Goal: Transaction & Acquisition: Purchase product/service

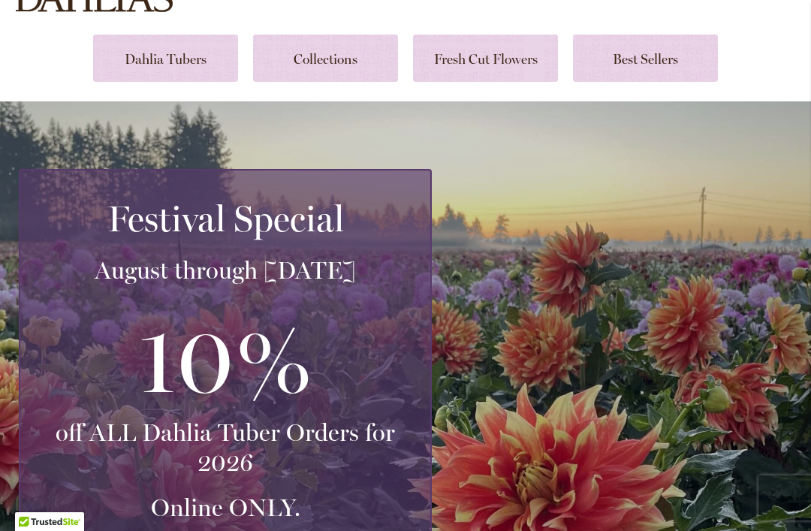
scroll to position [200, 0]
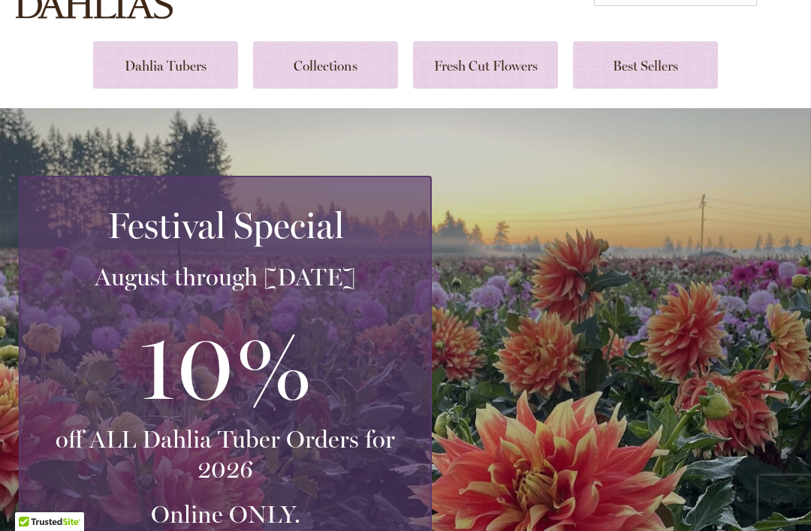
click at [182, 62] on link at bounding box center [165, 64] width 145 height 47
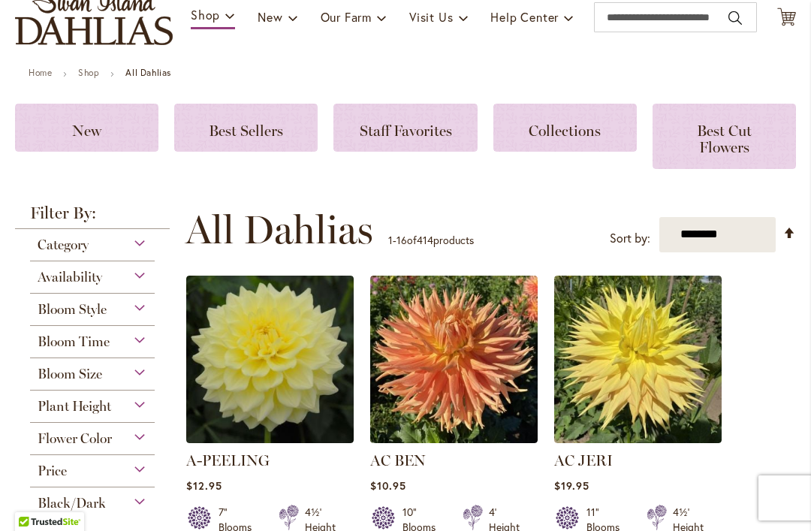
scroll to position [190, 0]
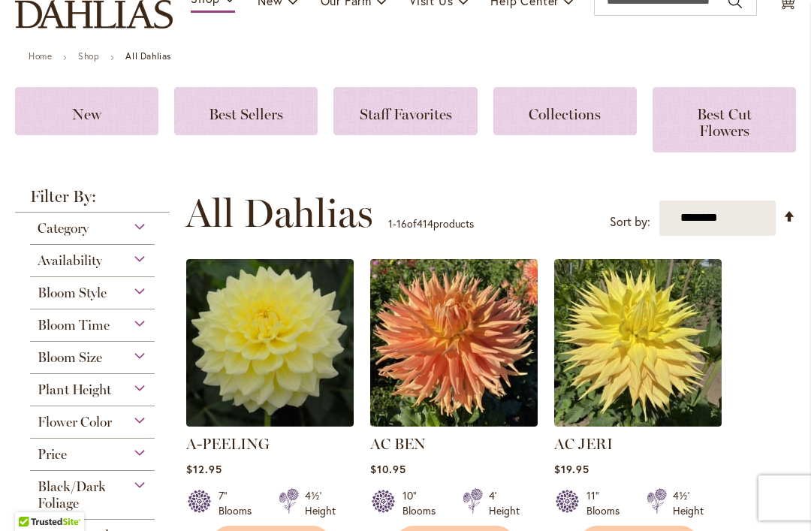
click at [148, 328] on div "Bloom Time" at bounding box center [92, 321] width 125 height 24
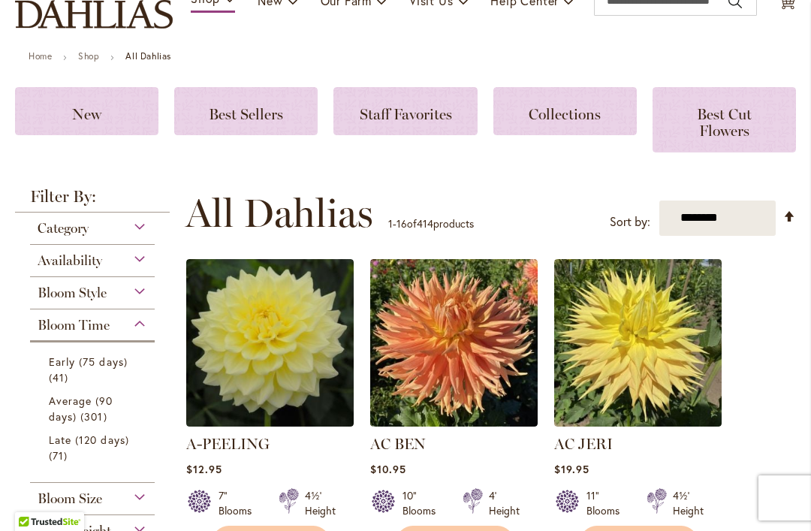
click at [143, 332] on div "Bloom Time" at bounding box center [92, 321] width 125 height 24
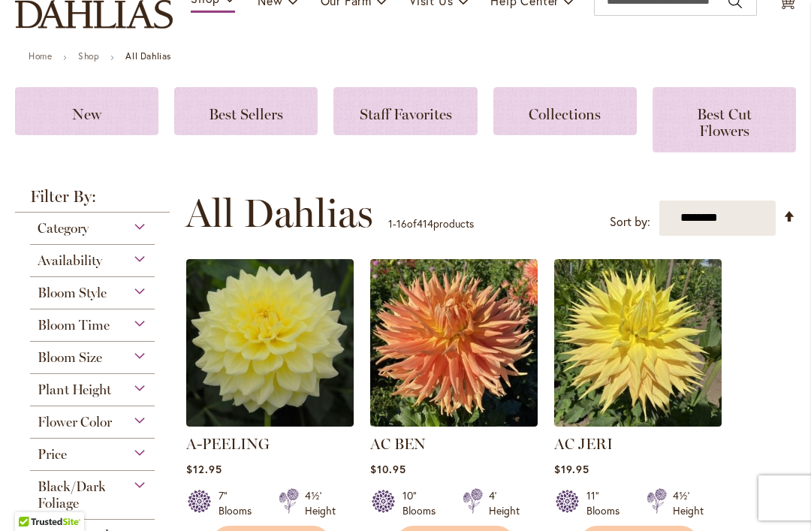
click at [152, 329] on div "Bloom Time" at bounding box center [92, 321] width 125 height 24
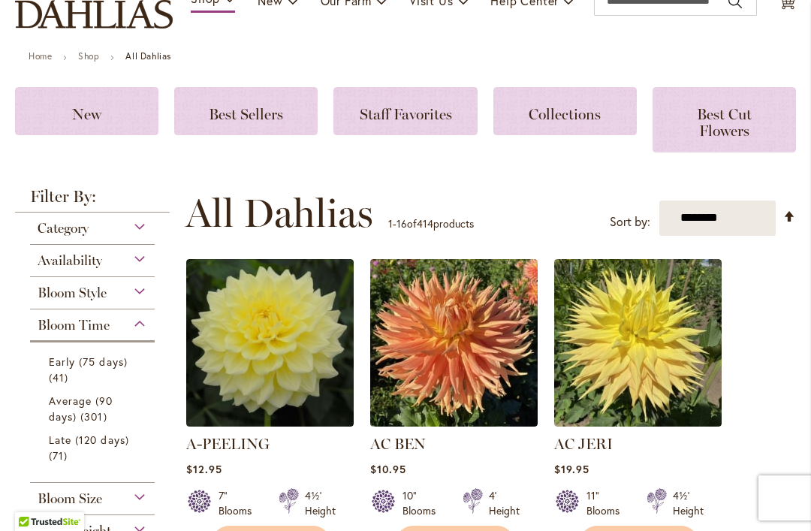
click at [101, 406] on span "Average (90 days)" at bounding box center [81, 408] width 65 height 30
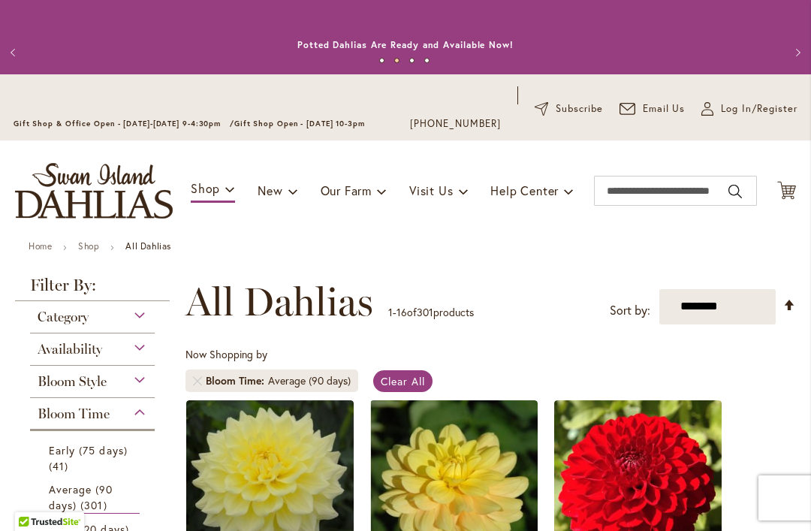
click at [149, 417] on div "Bloom Time" at bounding box center [92, 410] width 125 height 24
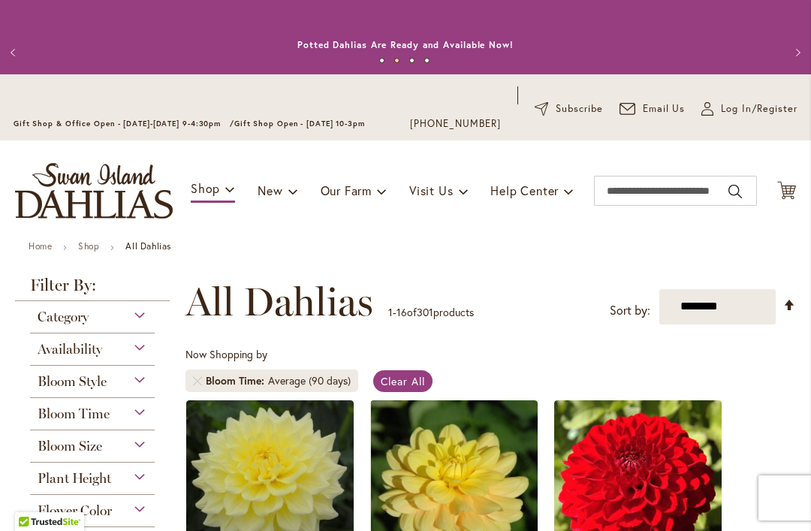
click at [122, 454] on div "Bloom Size" at bounding box center [92, 442] width 125 height 24
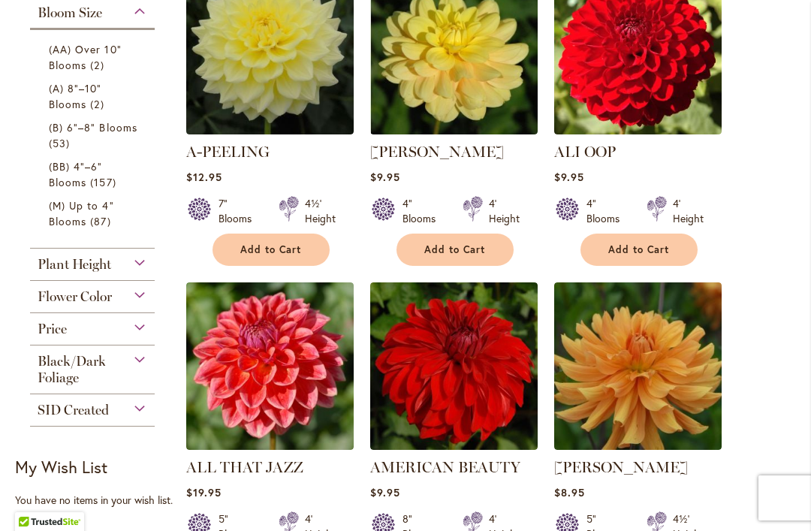
click at [84, 101] on span "(A) 8"–10" Blooms" at bounding box center [75, 96] width 53 height 30
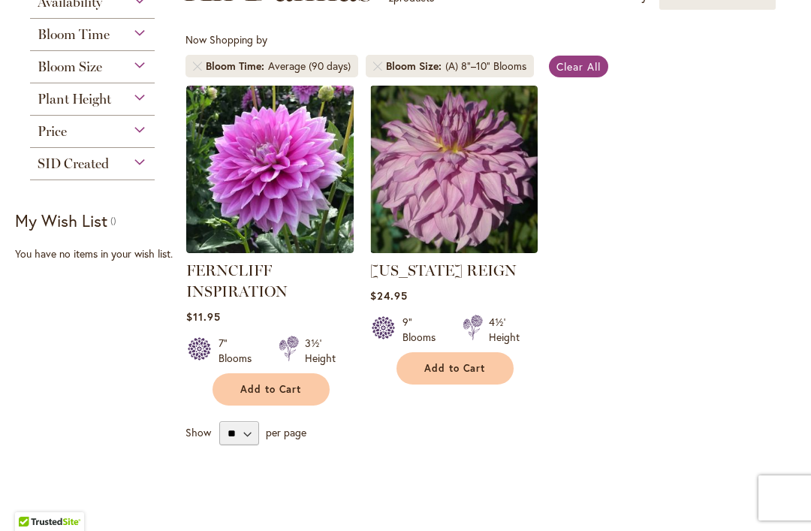
scroll to position [294, 0]
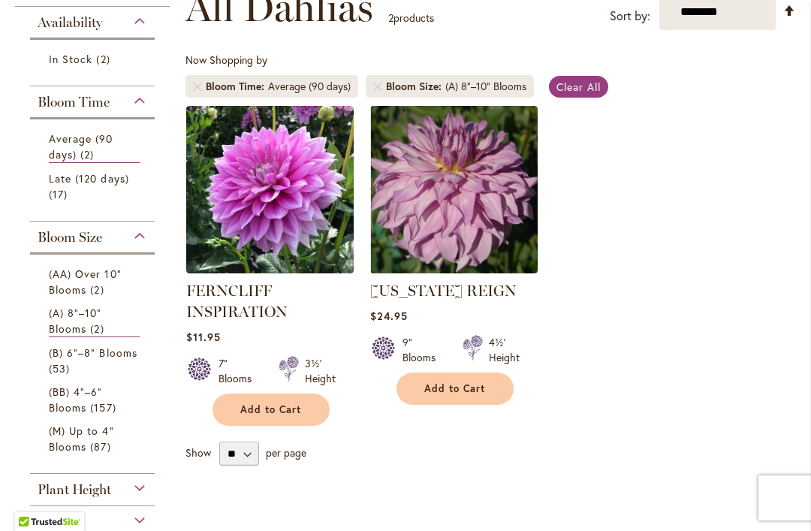
click at [94, 276] on span "(AA) Over 10" Blooms" at bounding box center [85, 282] width 73 height 30
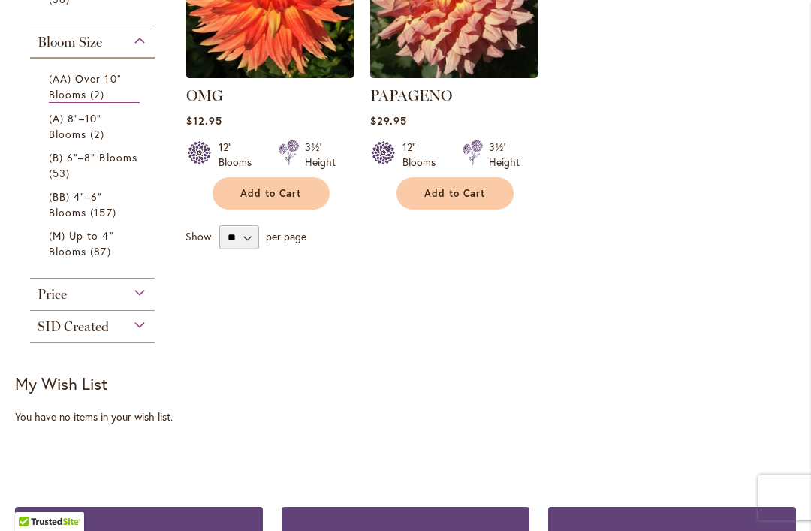
scroll to position [427, 0]
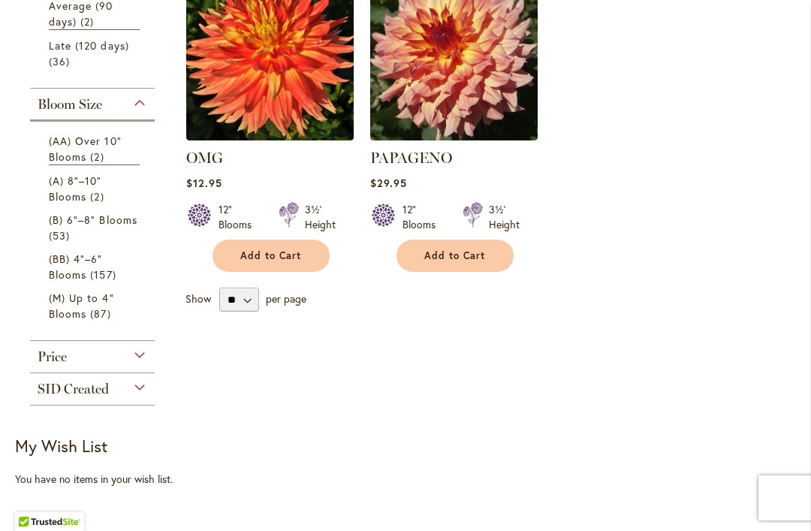
click at [69, 226] on span "(B) 6"–8" Blooms" at bounding box center [93, 219] width 89 height 14
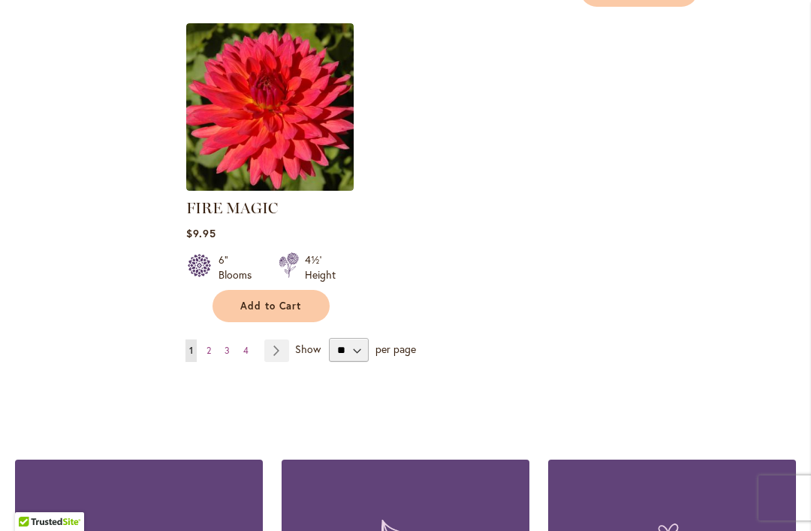
scroll to position [2014, 0]
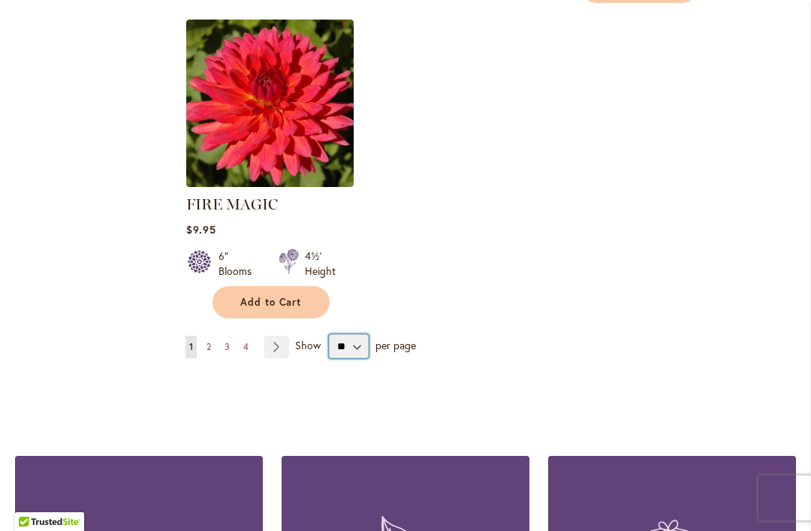
click at [352, 334] on select "** ** ** **" at bounding box center [349, 346] width 40 height 24
select select "**"
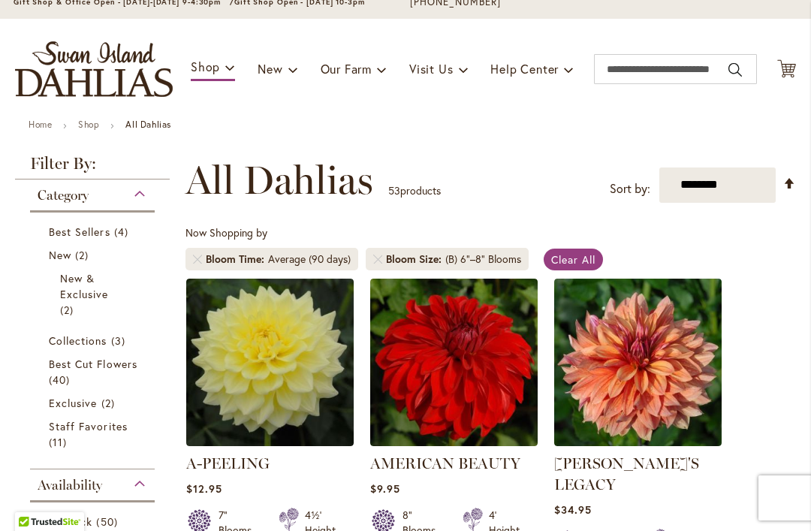
scroll to position [120, 0]
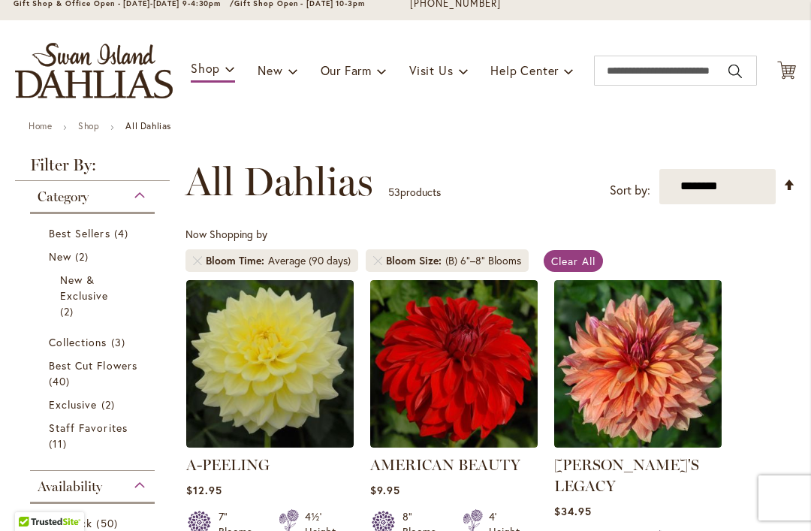
click at [200, 258] on link "Remove Bloom Time Average (90 days)" at bounding box center [197, 260] width 9 height 9
click at [380, 262] on link at bounding box center [377, 260] width 9 height 9
click at [381, 263] on link at bounding box center [377, 260] width 9 height 9
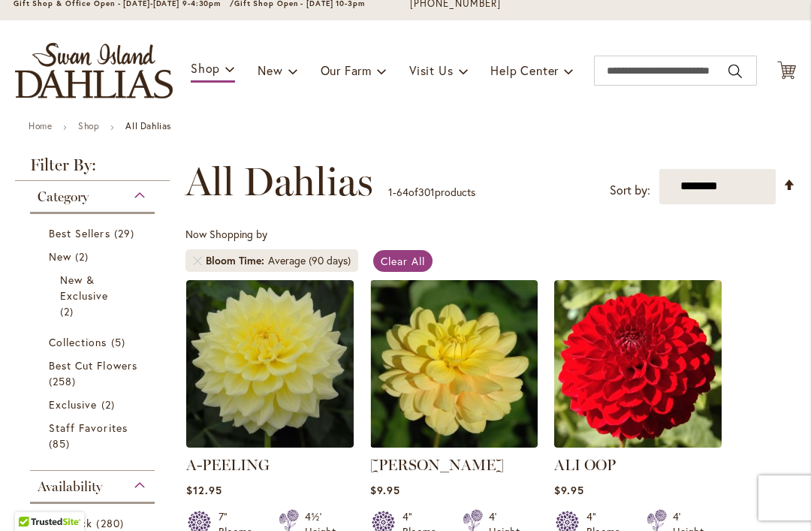
scroll to position [119, 0]
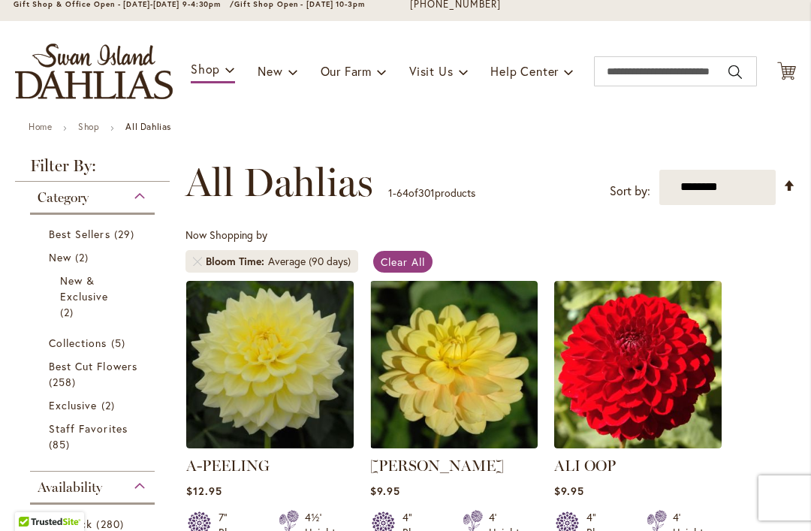
click at [403, 259] on span "Clear All" at bounding box center [403, 262] width 44 height 14
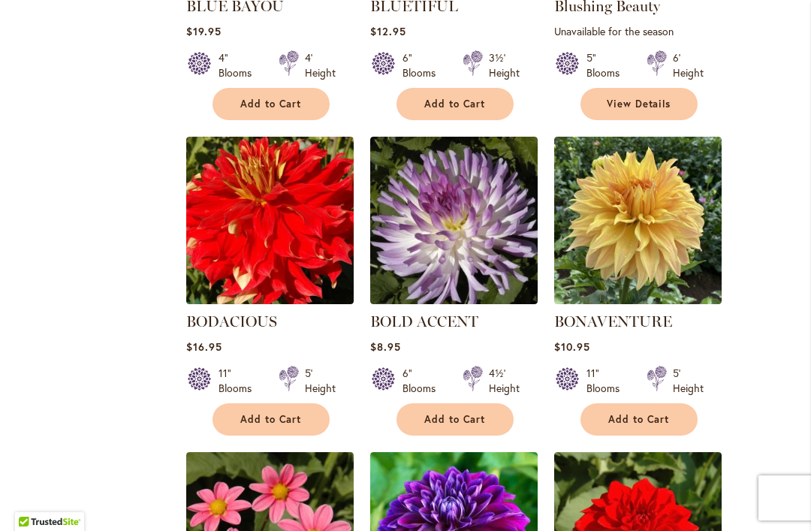
scroll to position [4768, 0]
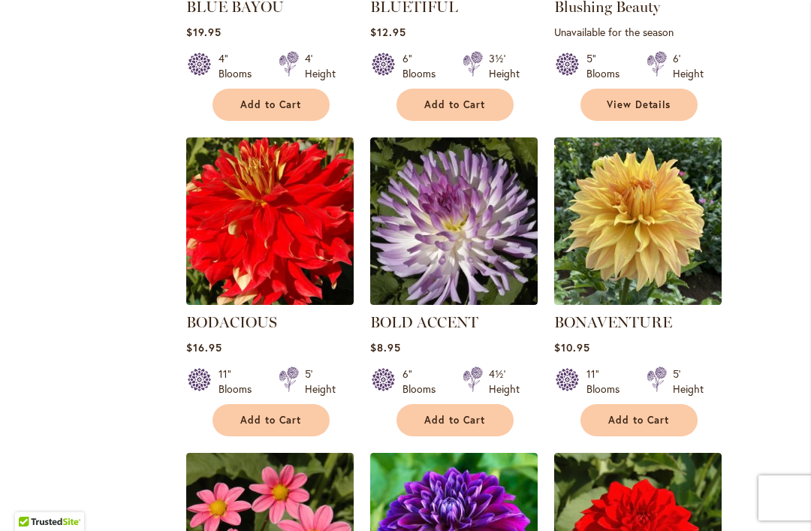
click at [265, 414] on span "Add to Cart" at bounding box center [271, 420] width 62 height 13
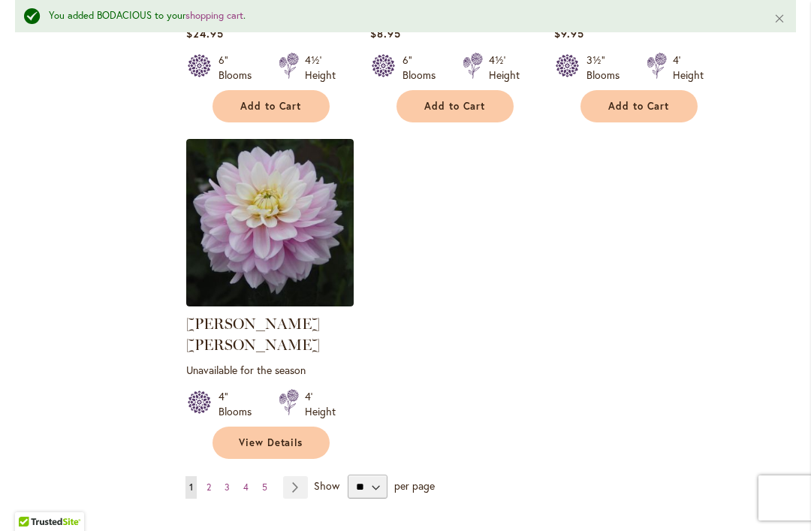
scroll to position [7033, 0]
click at [298, 477] on link "Page Next" at bounding box center [295, 488] width 25 height 23
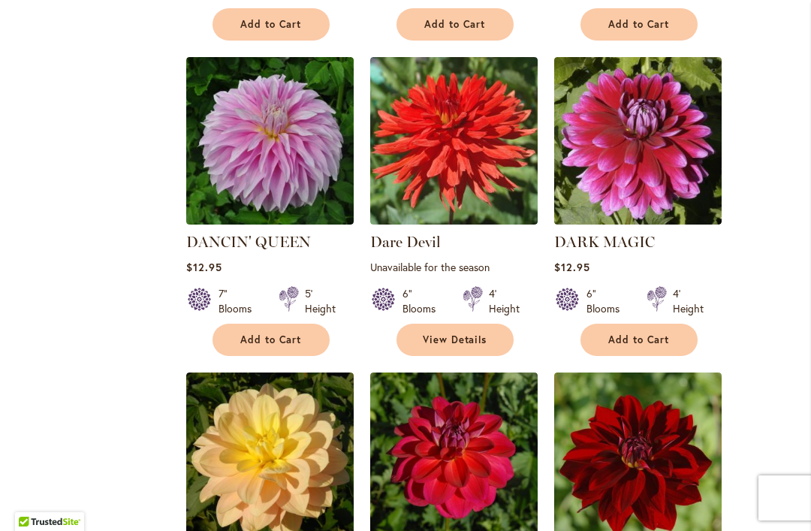
scroll to position [3625, 0]
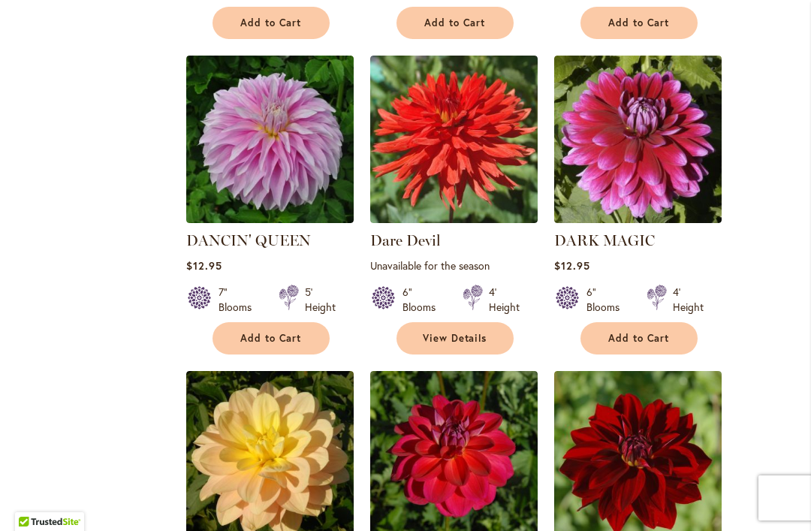
click at [273, 332] on span "Add to Cart" at bounding box center [271, 338] width 62 height 13
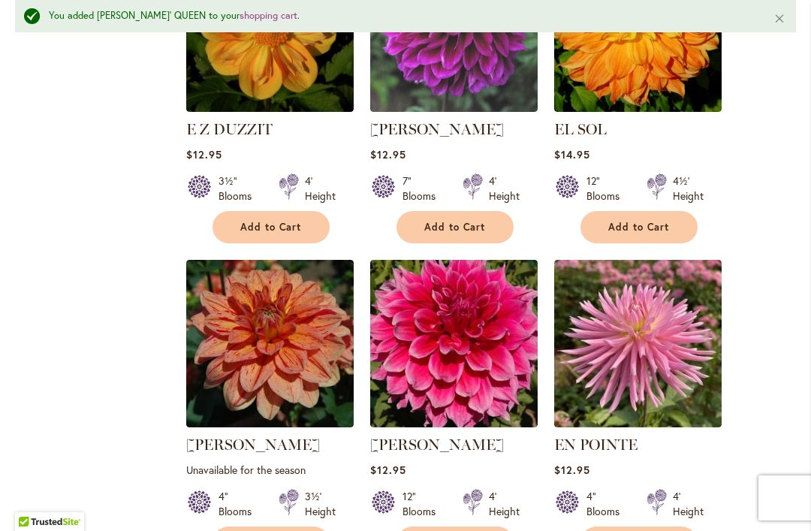
scroll to position [5394, 0]
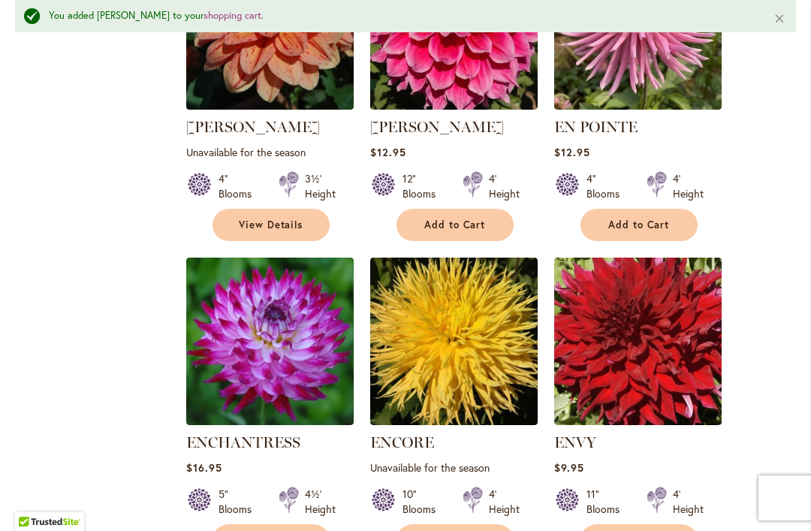
scroll to position [5712, 0]
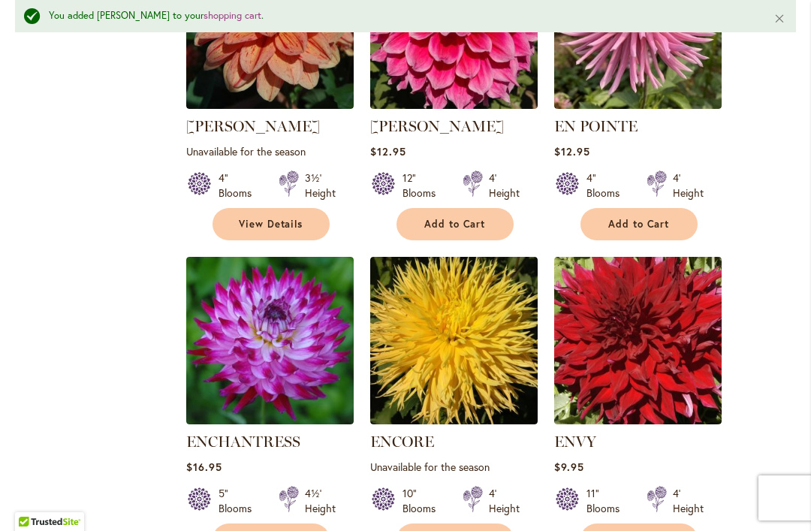
click at [657, 530] on span "Add to Cart" at bounding box center [639, 539] width 62 height 13
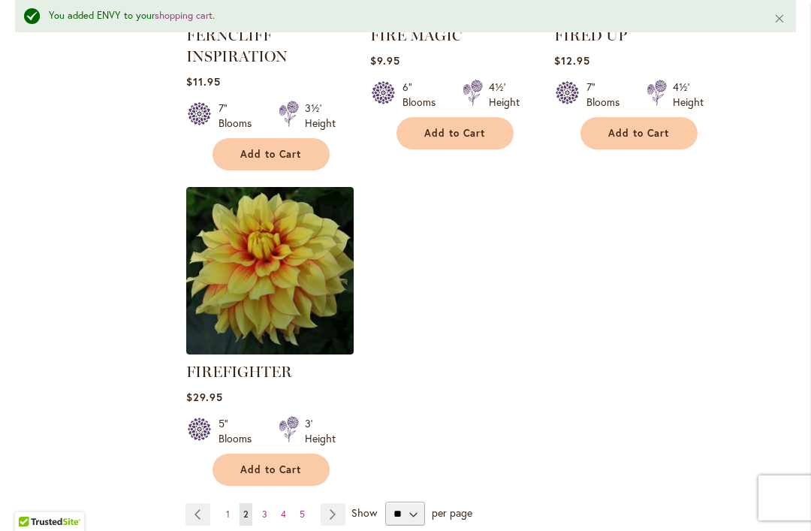
scroll to position [7119, 0]
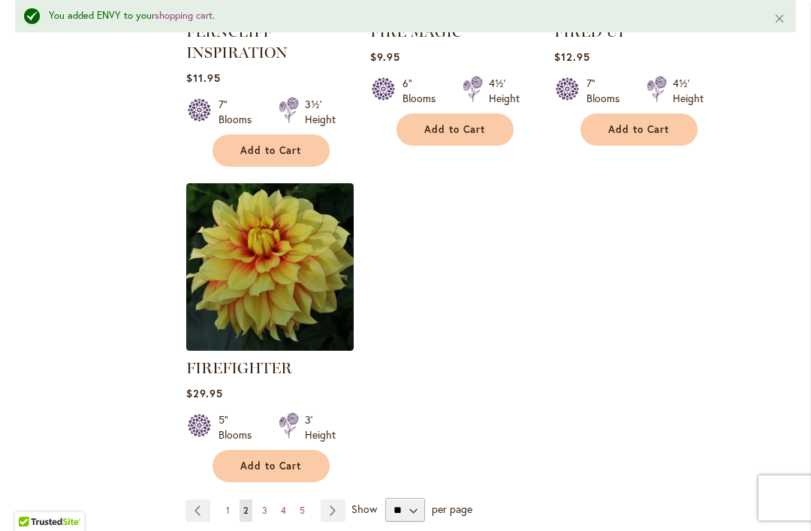
click at [333, 499] on link "Page Next" at bounding box center [333, 510] width 25 height 23
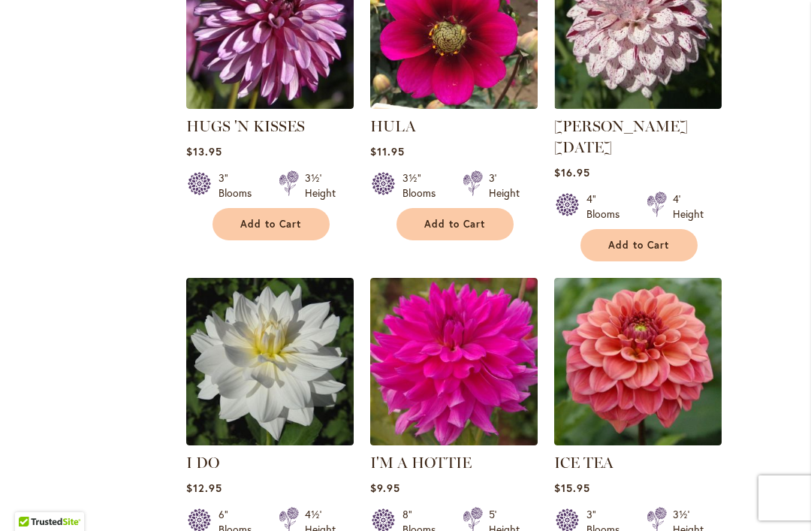
scroll to position [6725, 0]
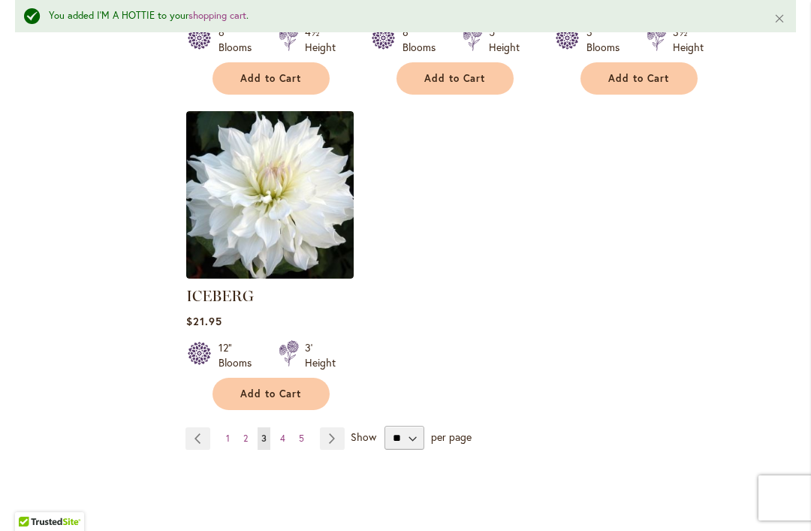
scroll to position [7239, 0]
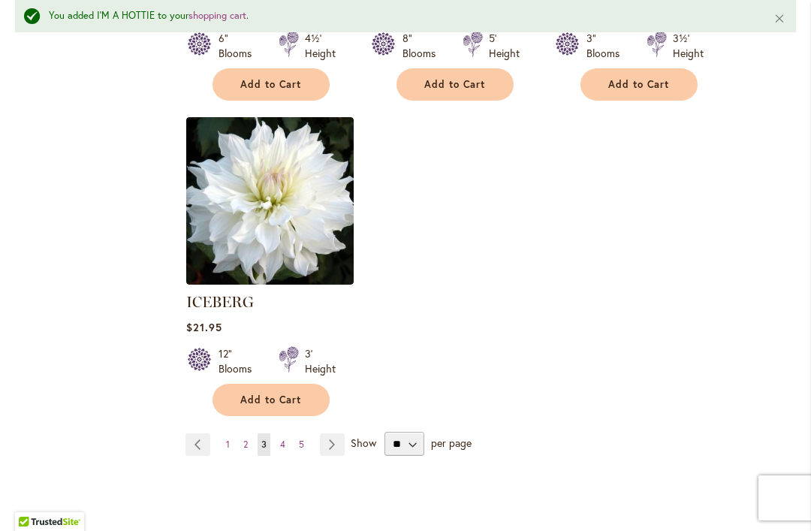
click at [331, 433] on link "Page Next" at bounding box center [332, 444] width 25 height 23
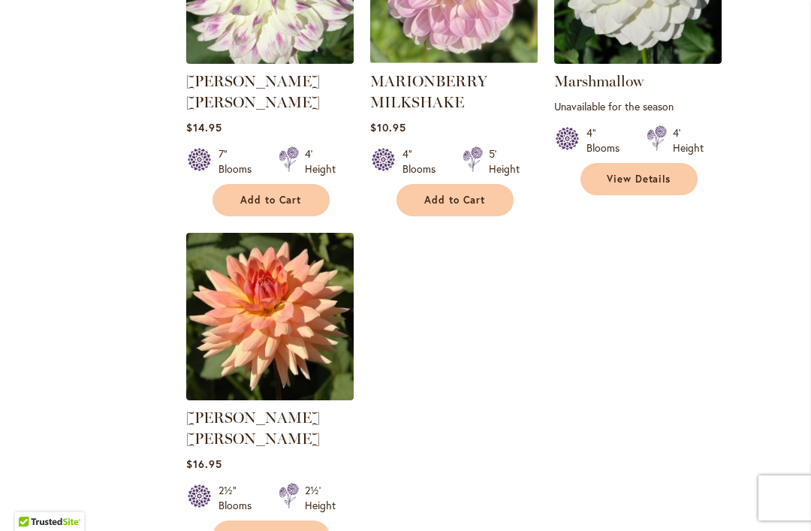
scroll to position [7002, 0]
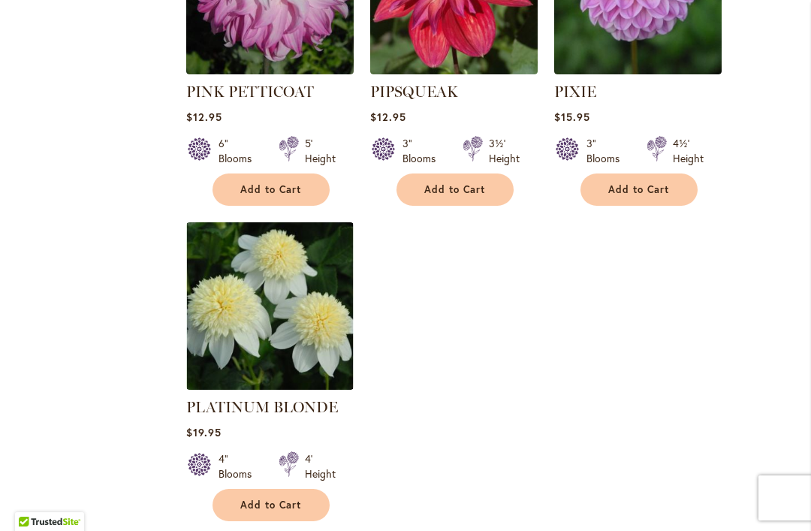
scroll to position [7019, 0]
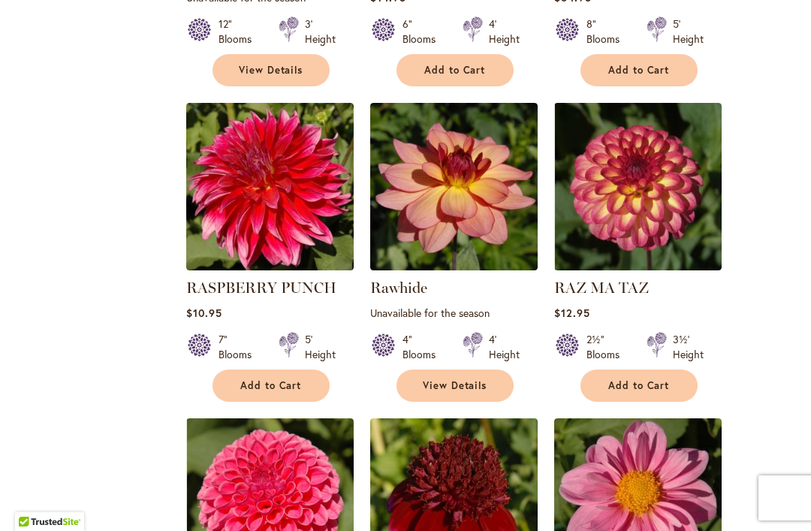
scroll to position [1285, 0]
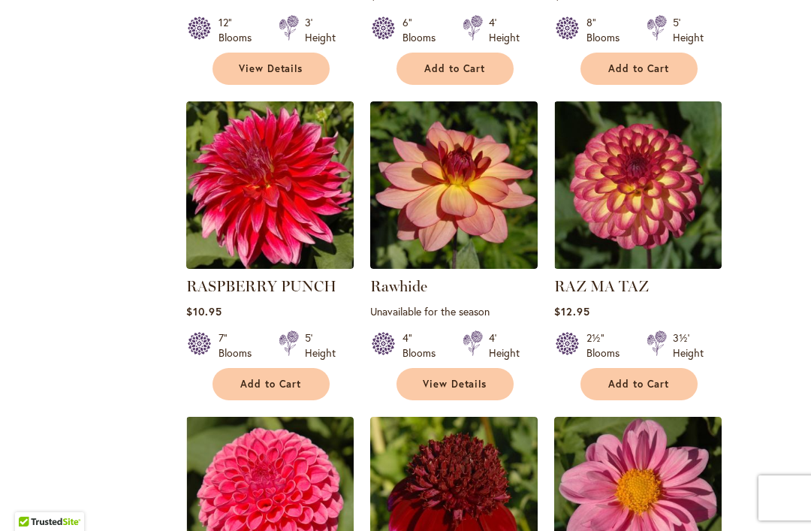
click at [278, 381] on span "Add to Cart" at bounding box center [271, 384] width 62 height 13
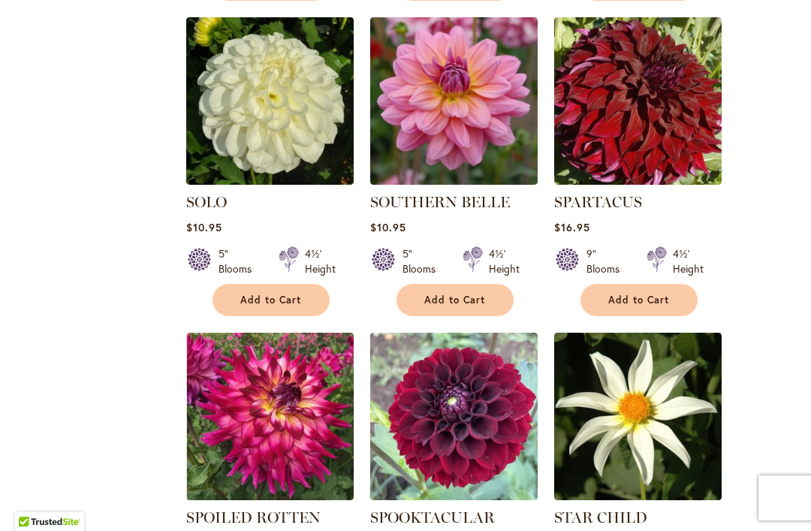
scroll to position [3598, 0]
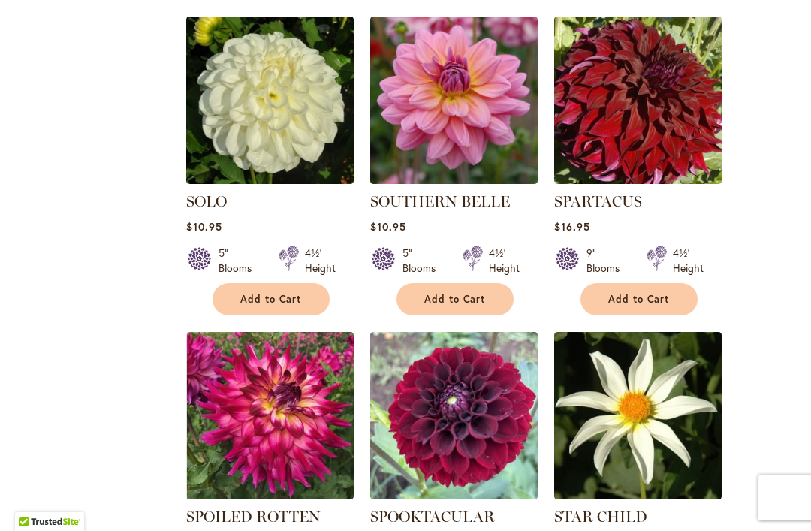
click at [457, 293] on span "Add to Cart" at bounding box center [455, 299] width 62 height 13
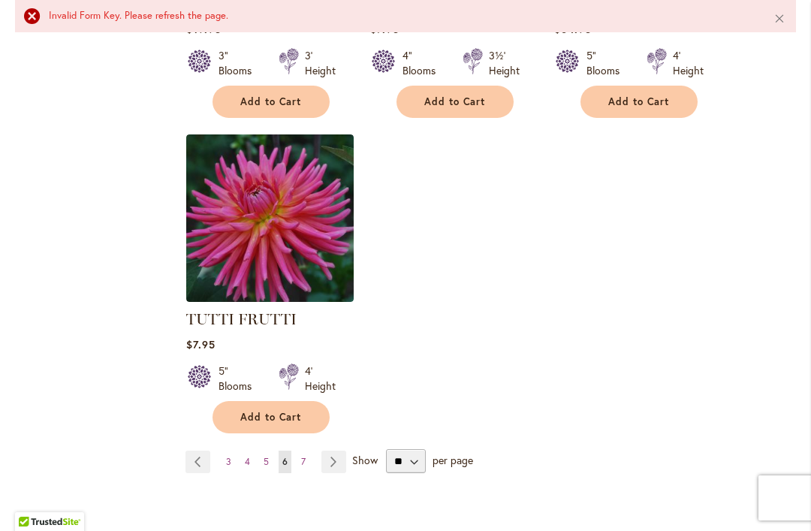
scroll to position [7061, 0]
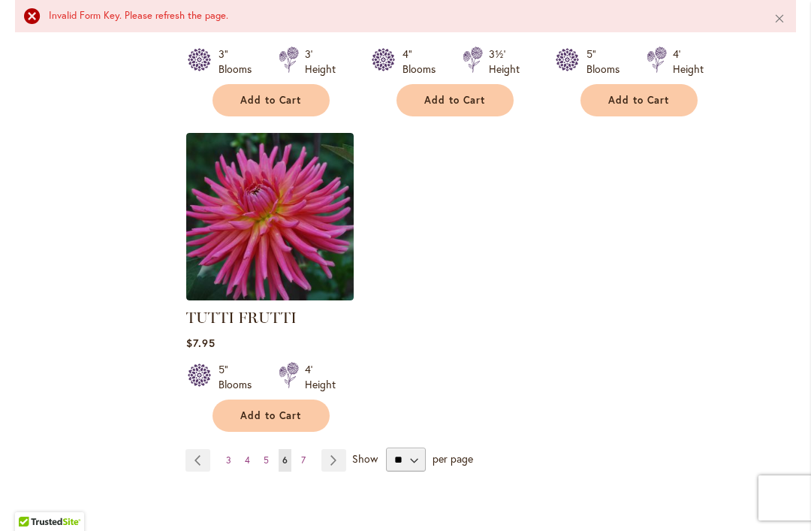
click at [330, 449] on link "Page Next" at bounding box center [333, 460] width 25 height 23
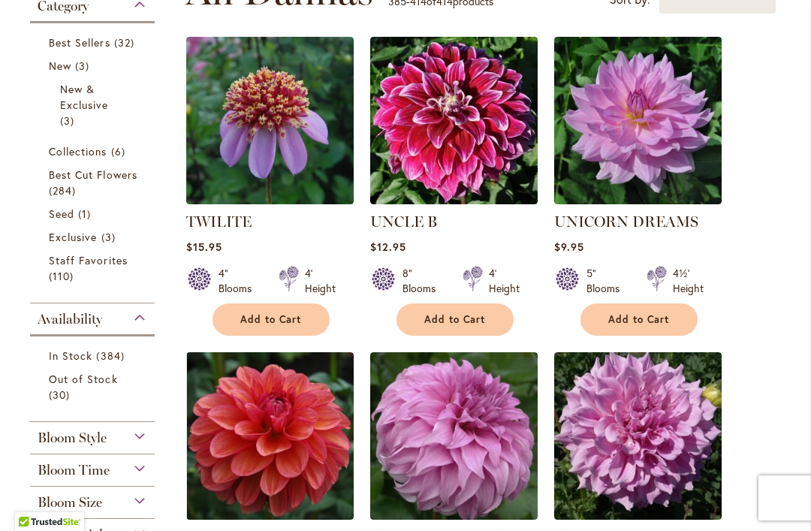
scroll to position [411, 0]
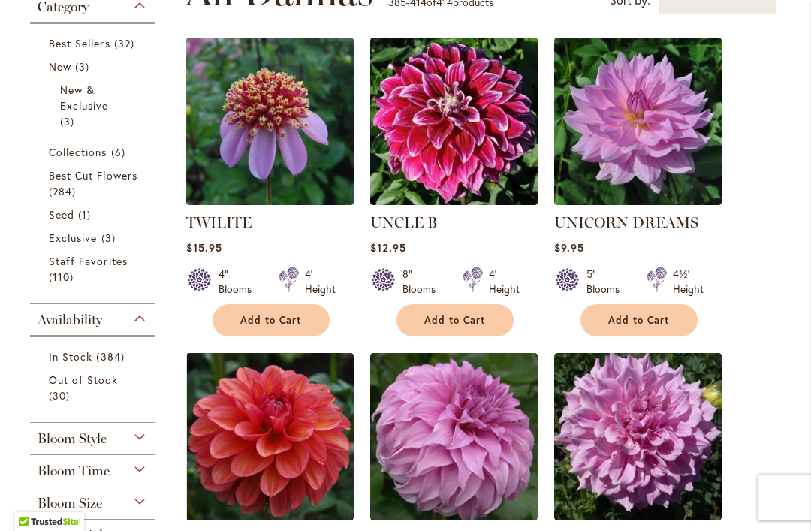
click at [460, 314] on span "Add to Cart" at bounding box center [455, 320] width 62 height 13
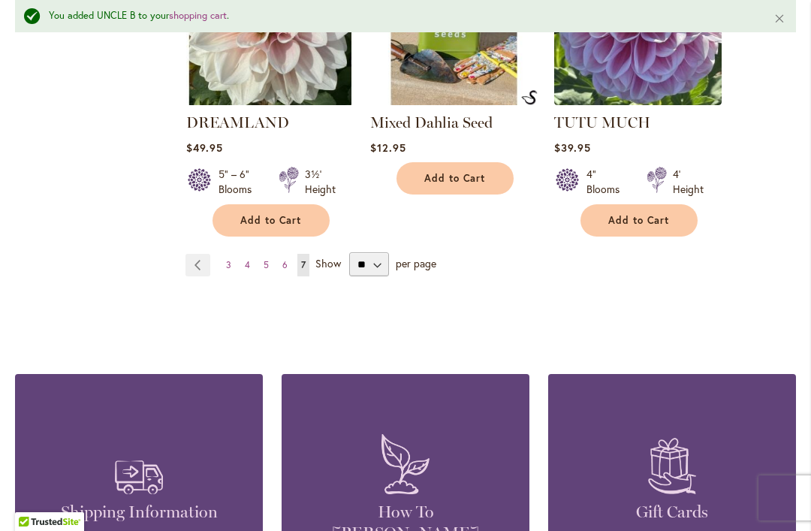
scroll to position [3409, 0]
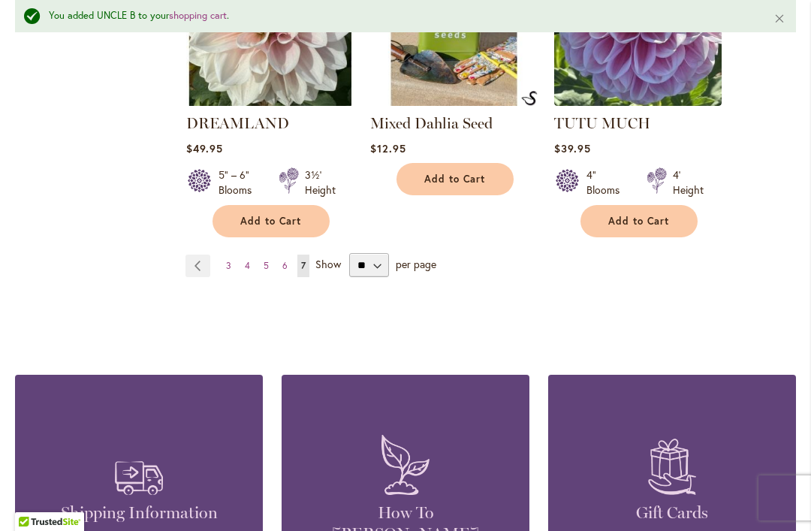
click at [282, 260] on span "6" at bounding box center [284, 265] width 5 height 11
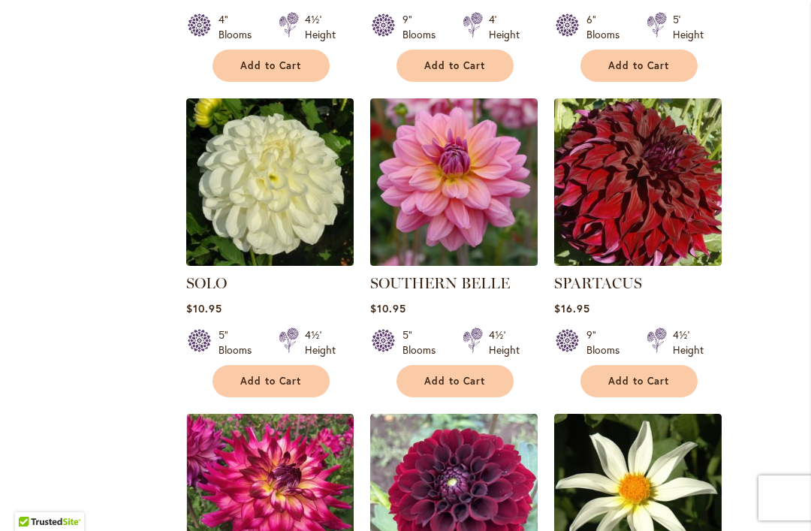
scroll to position [3544, 0]
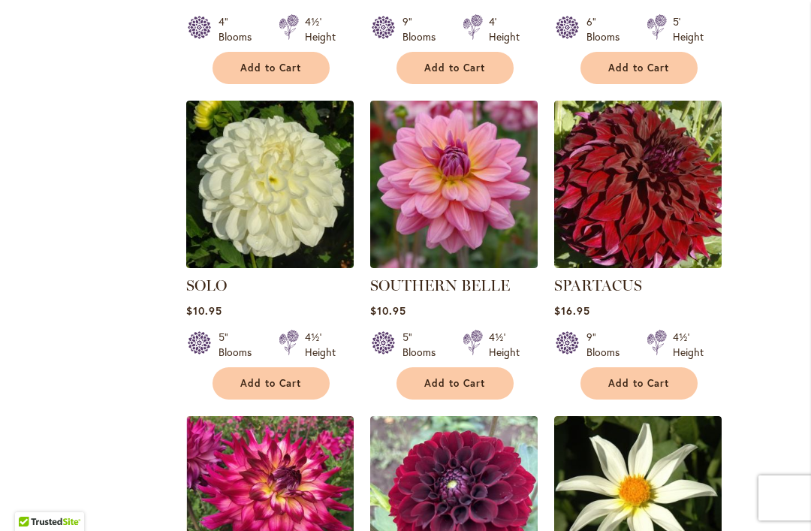
click at [464, 377] on span "Add to Cart" at bounding box center [455, 383] width 62 height 13
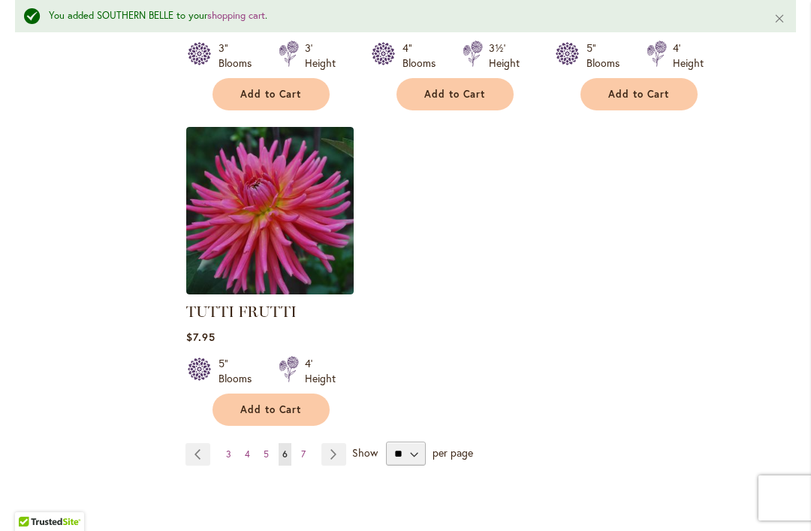
scroll to position [7064, 0]
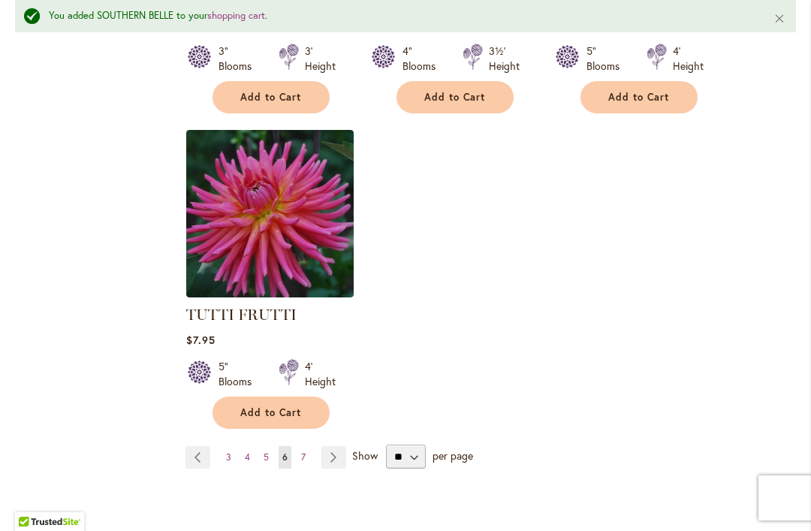
click at [267, 451] on span "5" at bounding box center [266, 456] width 5 height 11
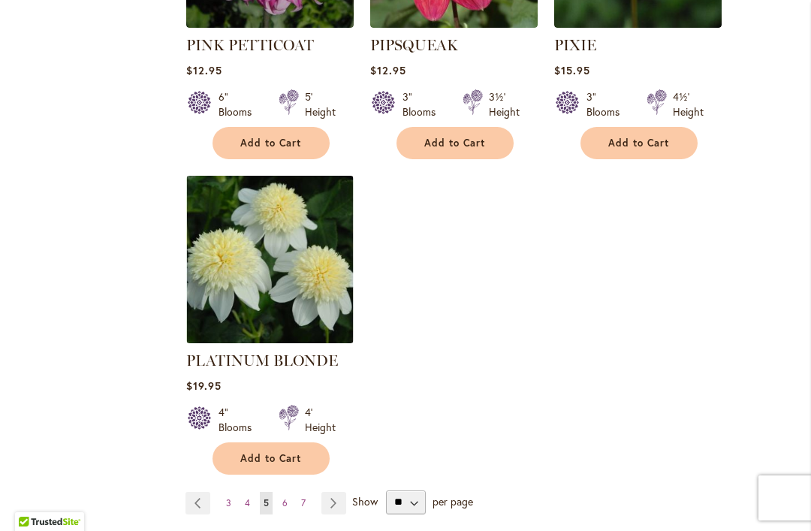
scroll to position [7069, 0]
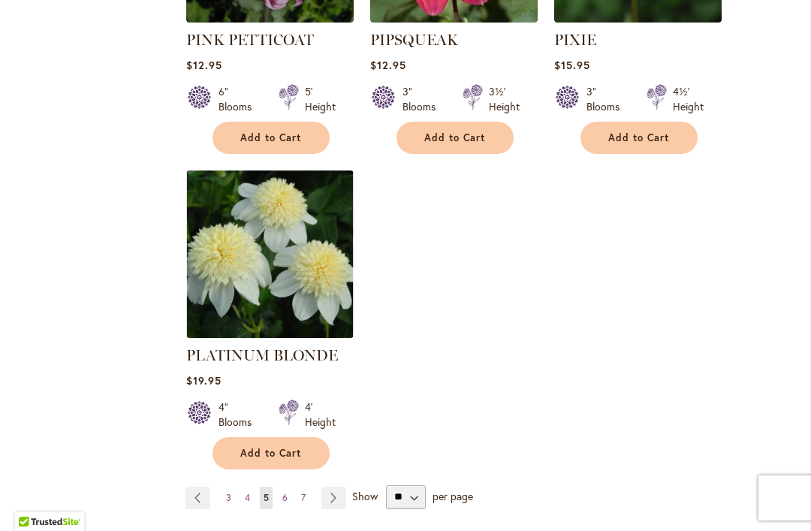
click at [249, 492] on span "4" at bounding box center [247, 497] width 5 height 11
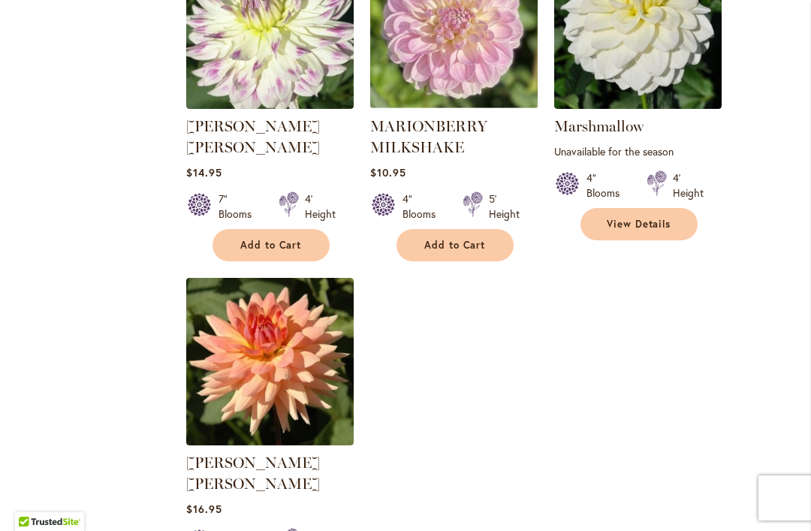
scroll to position [6954, 0]
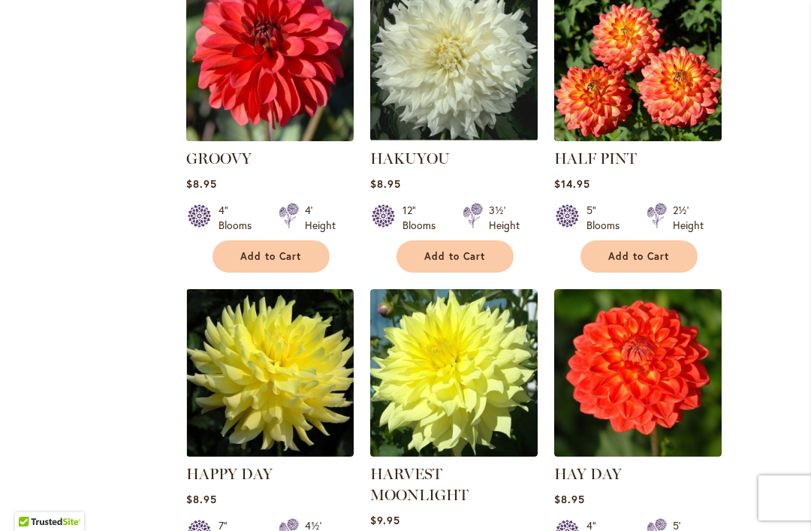
scroll to position [4071, 0]
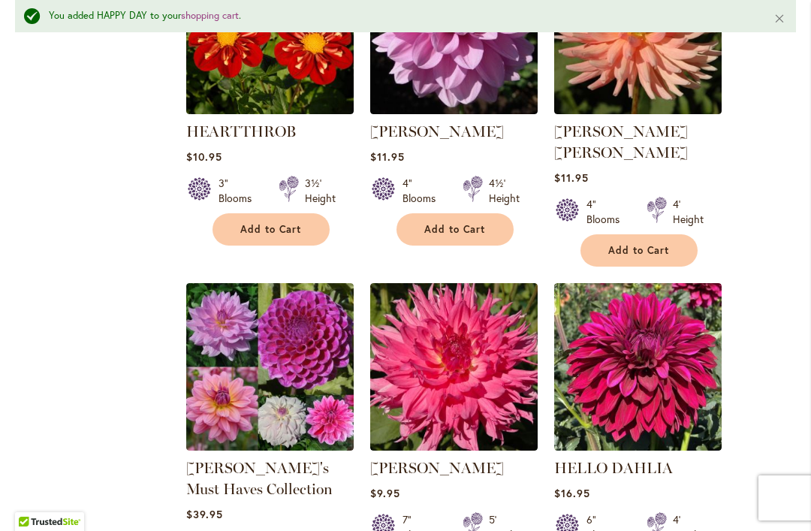
scroll to position [4788, 0]
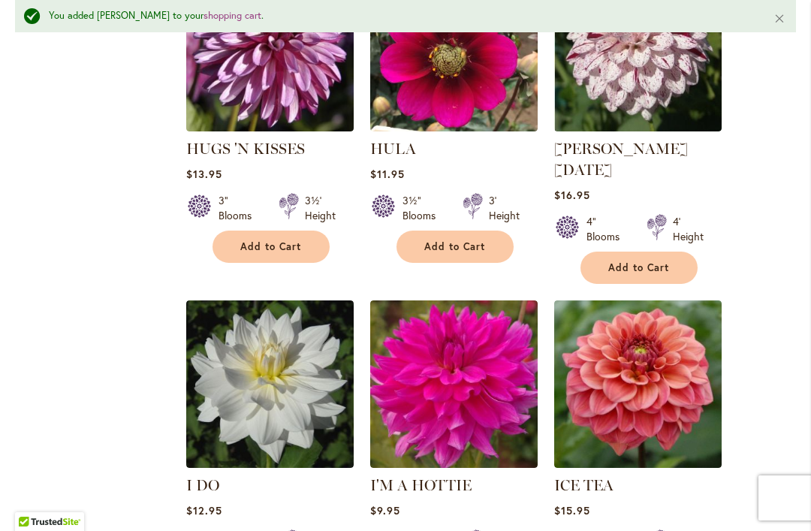
scroll to position [6742, 0]
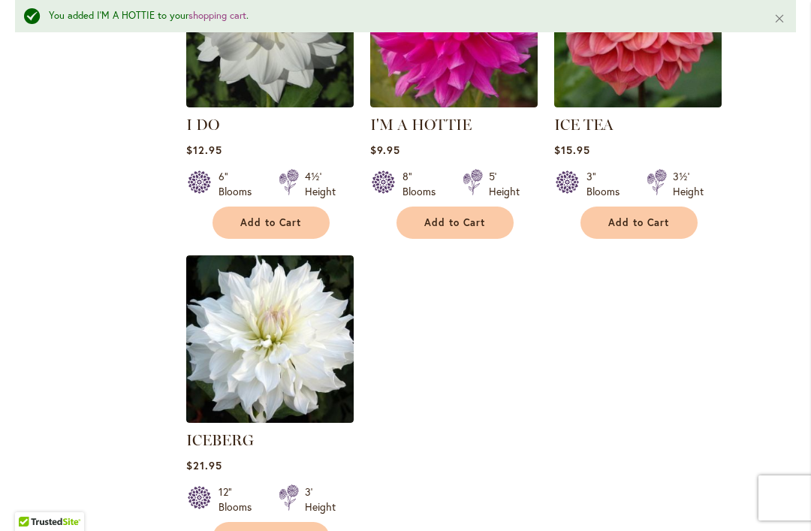
scroll to position [7102, 0]
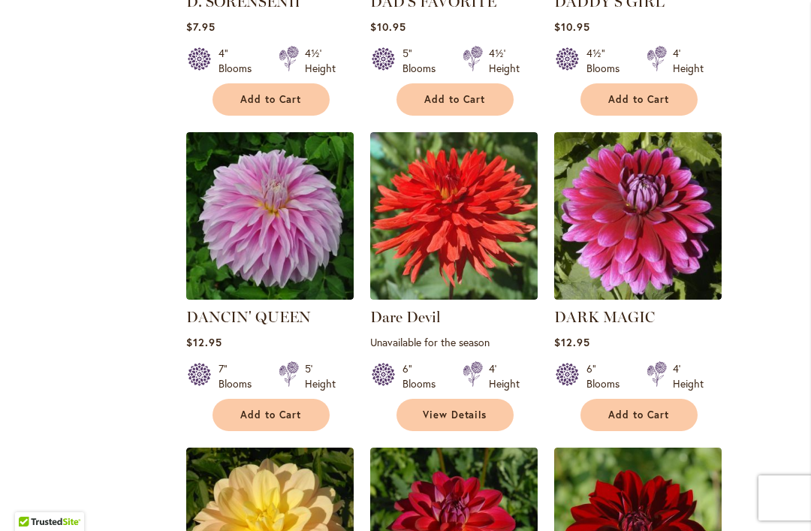
scroll to position [3504, 0]
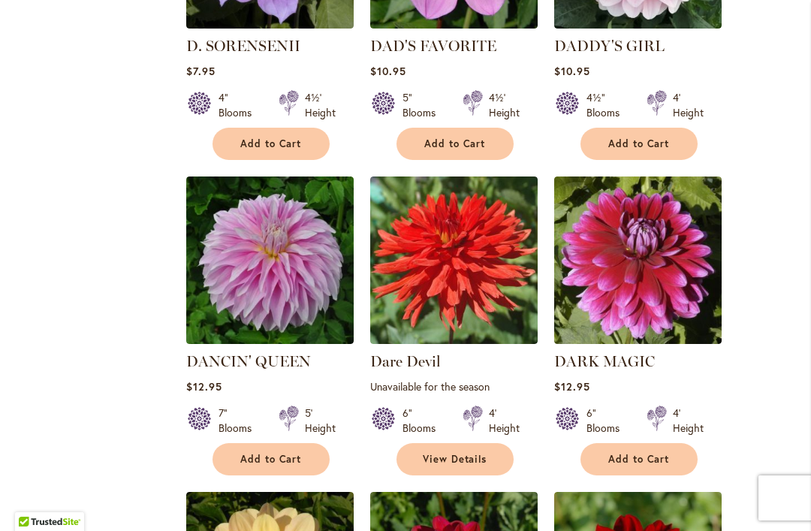
click at [253, 453] on span "Add to Cart" at bounding box center [271, 459] width 62 height 13
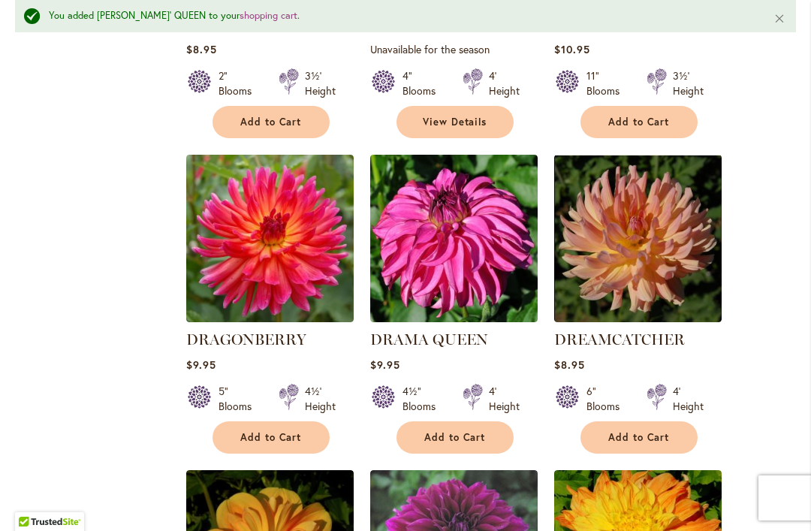
scroll to position [4871, 0]
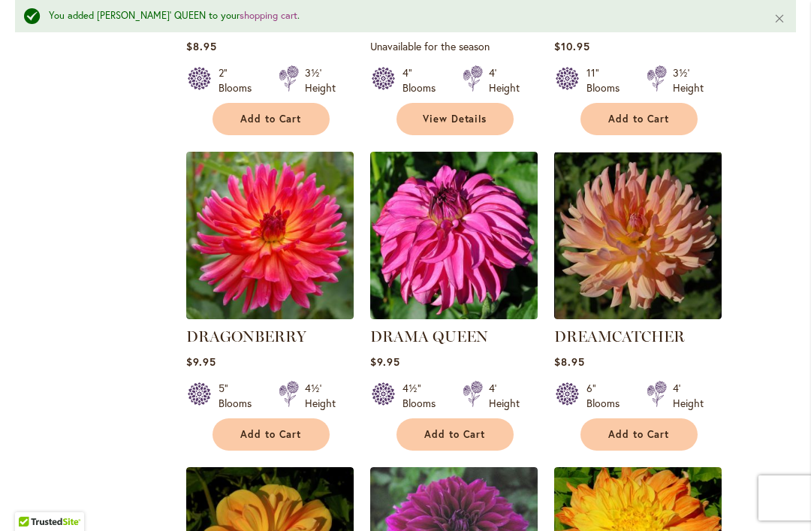
click at [444, 428] on span "Add to Cart" at bounding box center [455, 434] width 62 height 13
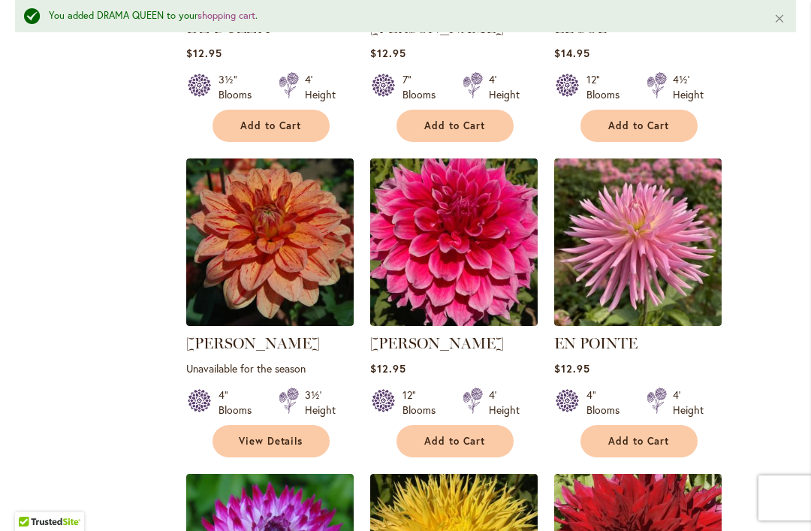
scroll to position [5484, 0]
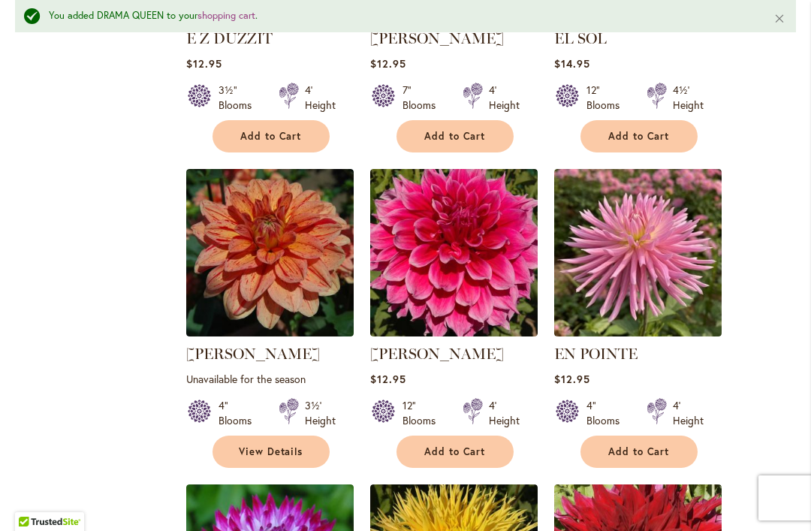
click at [451, 445] on span "Add to Cart" at bounding box center [455, 451] width 62 height 13
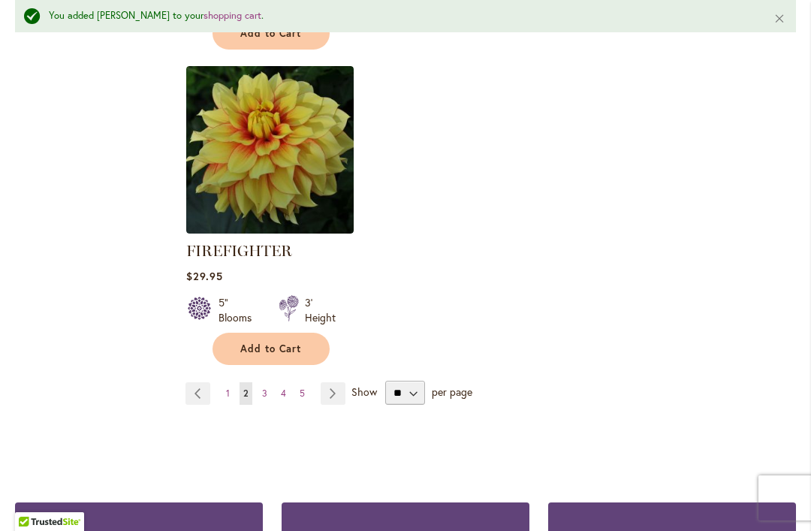
scroll to position [7235, 0]
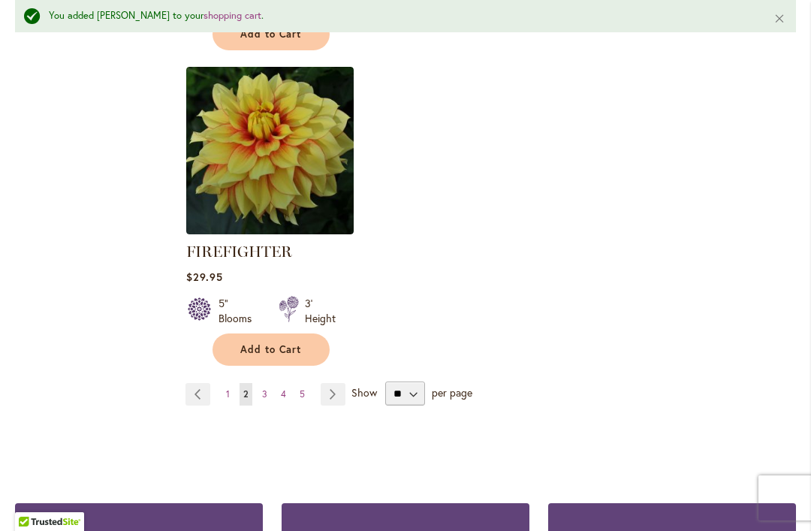
click at [227, 388] on span "1" at bounding box center [228, 393] width 4 height 11
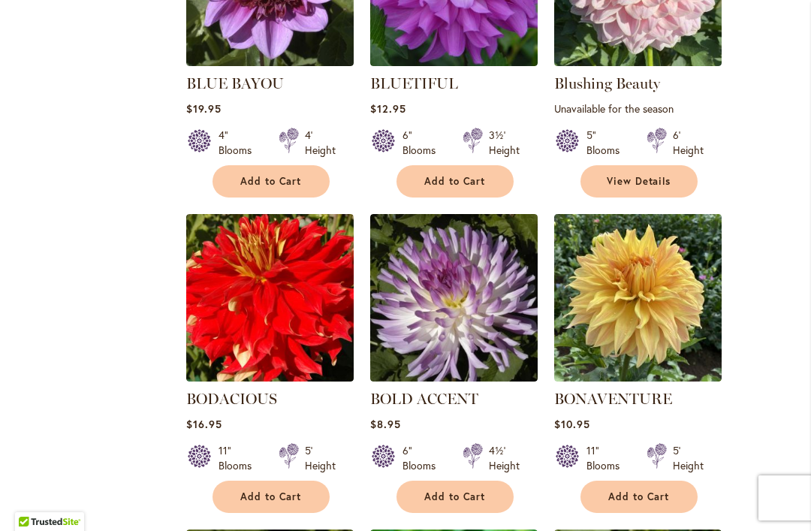
scroll to position [4692, 0]
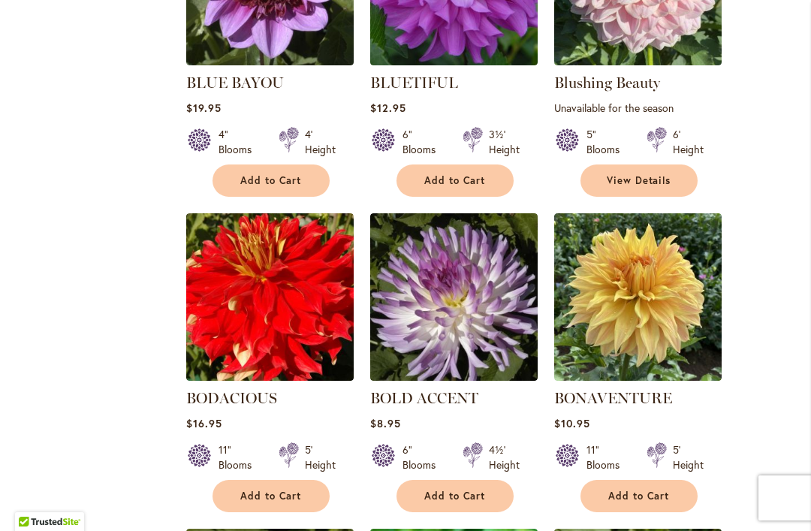
click at [631, 480] on button "Add to Cart" at bounding box center [638, 496] width 117 height 32
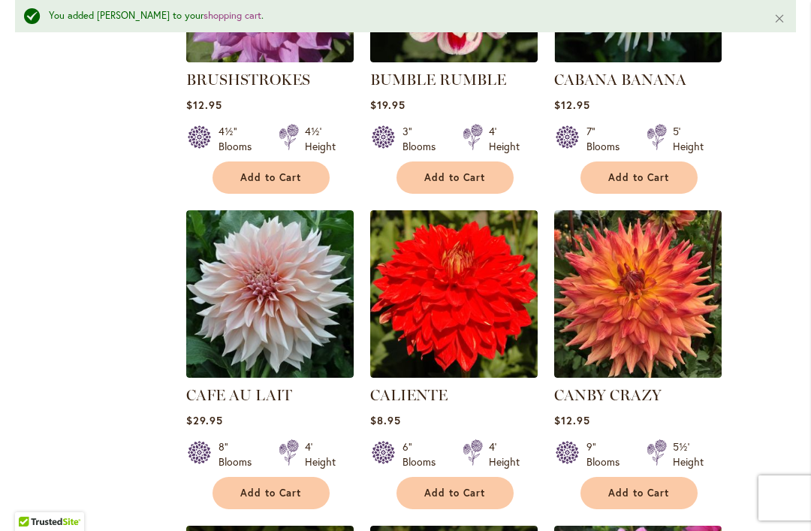
scroll to position [6331, 0]
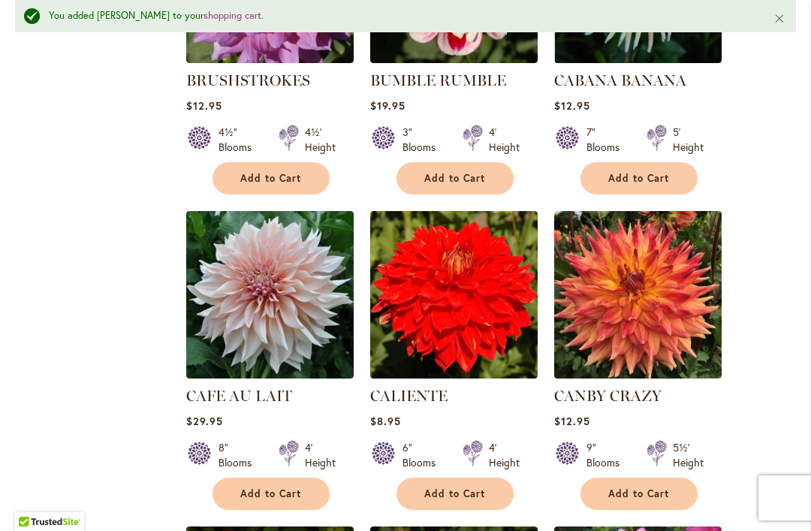
click at [449, 477] on button "Add to Cart" at bounding box center [454, 493] width 117 height 32
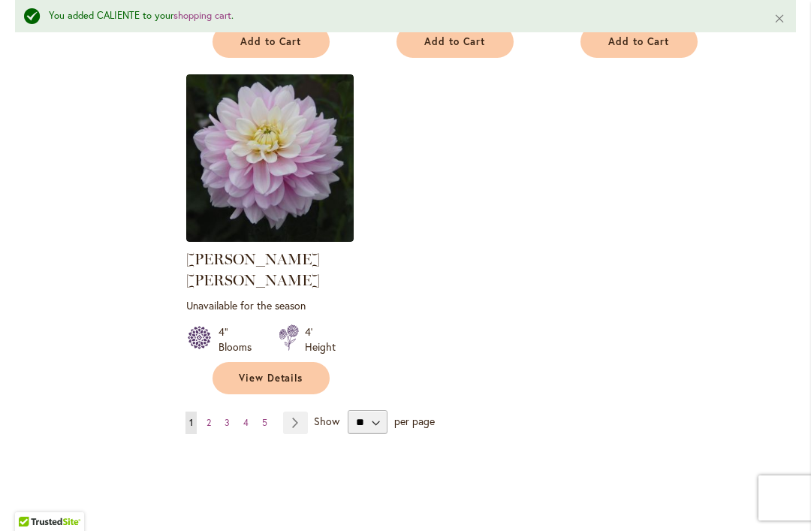
scroll to position [7111, 0]
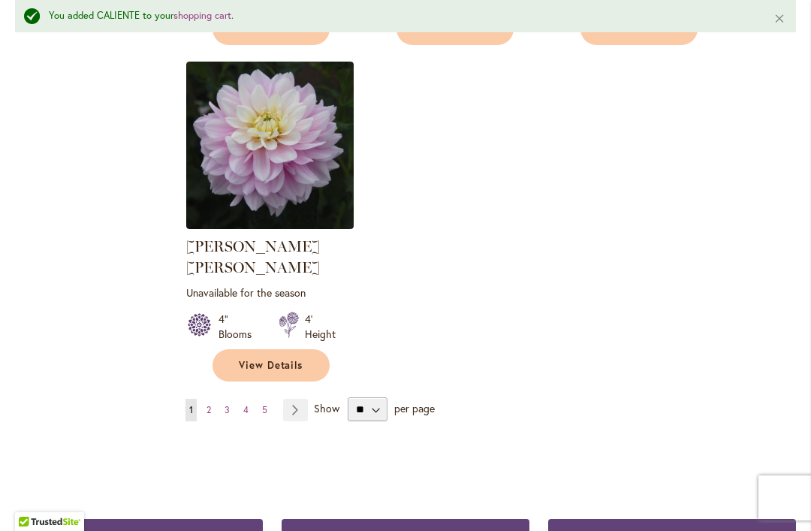
click at [209, 404] on span "2" at bounding box center [208, 409] width 5 height 11
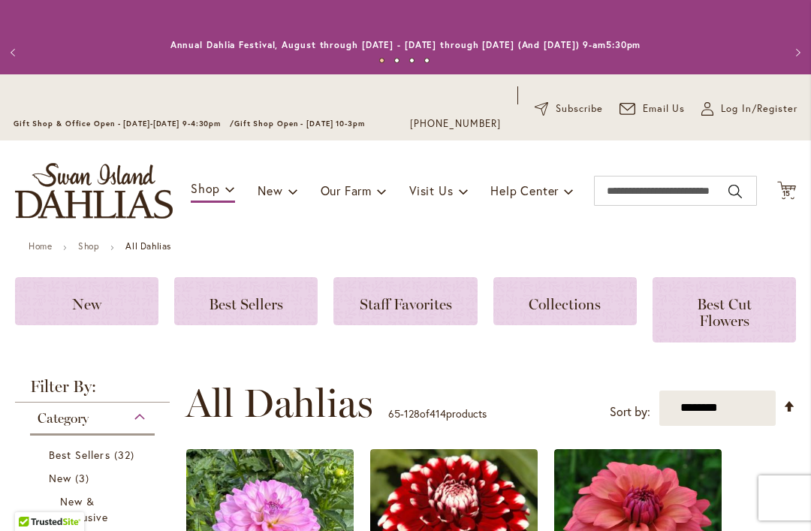
click at [785, 191] on span "15" at bounding box center [786, 193] width 9 height 10
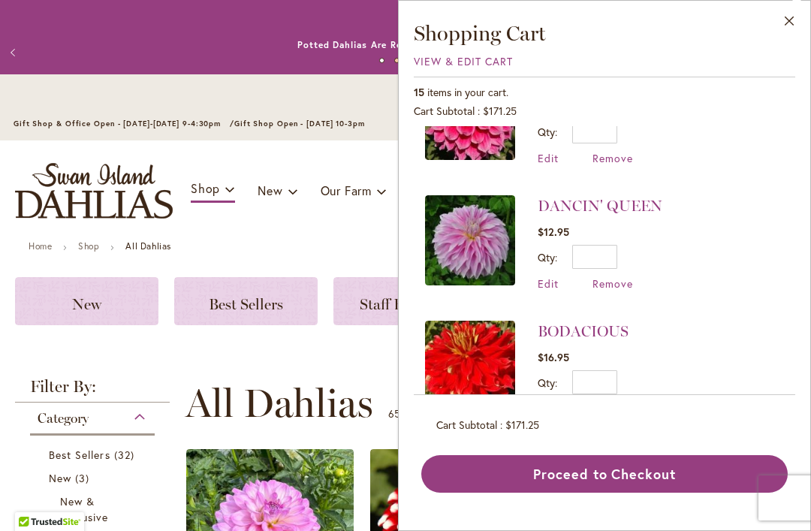
scroll to position [1196, 0]
click at [555, 284] on span "Edit" at bounding box center [548, 283] width 21 height 14
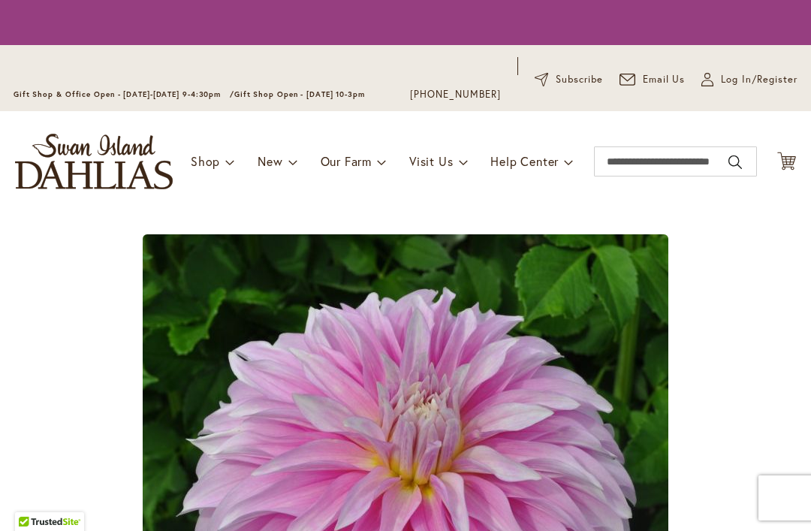
type input "*"
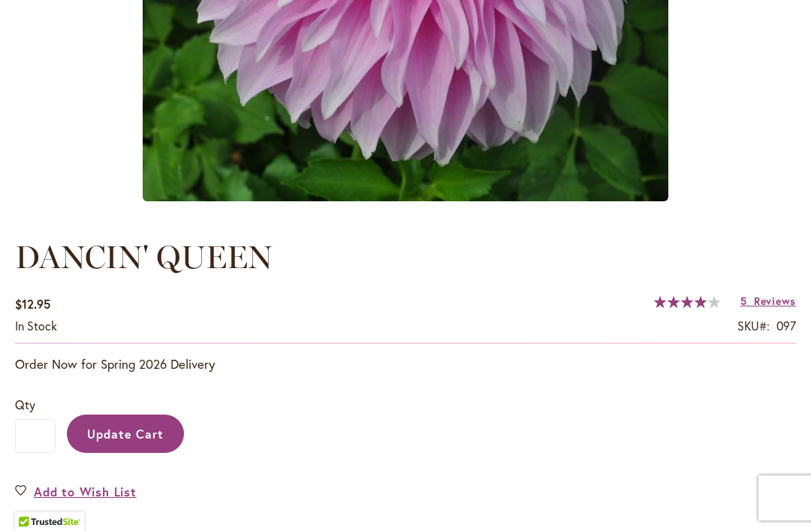
scroll to position [609, 0]
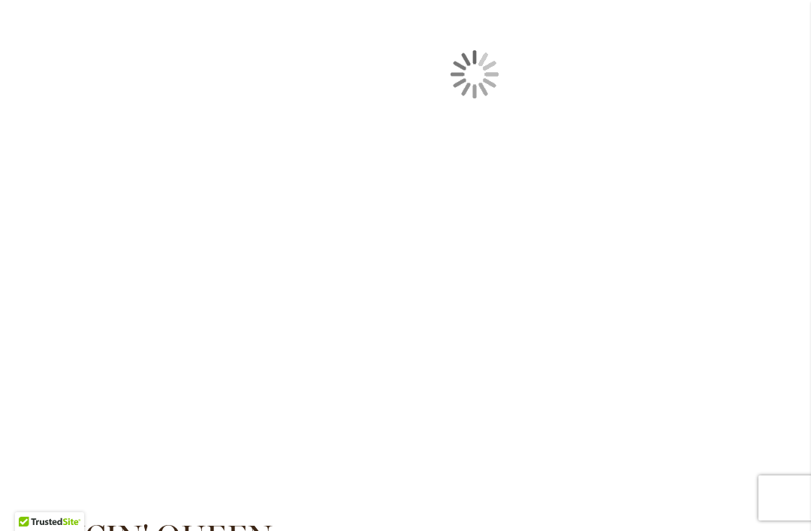
click at [37, 425] on div at bounding box center [405, 74] width 781 height 812
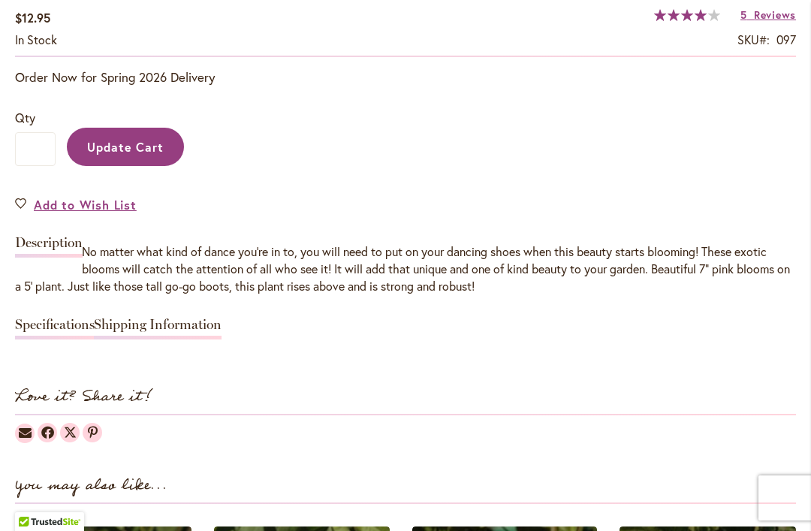
scroll to position [1167, 0]
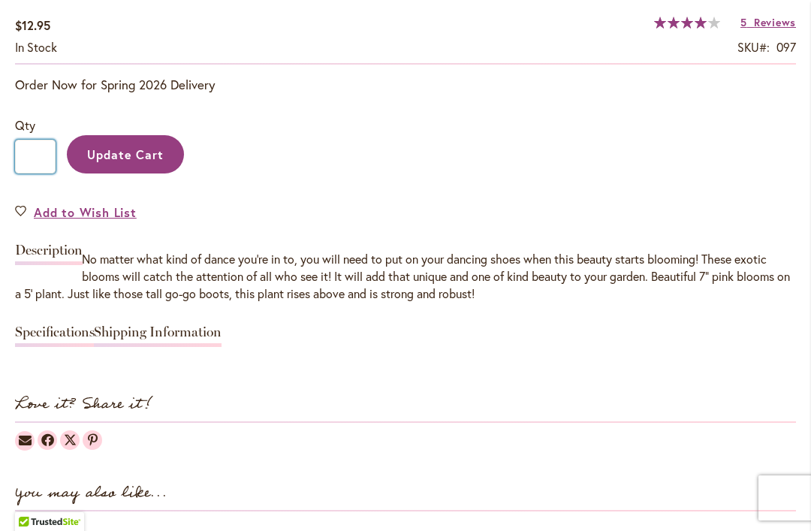
click at [41, 152] on input "*" at bounding box center [35, 157] width 41 height 34
type input "*"
click at [108, 149] on span "Update Cart" at bounding box center [125, 154] width 77 height 16
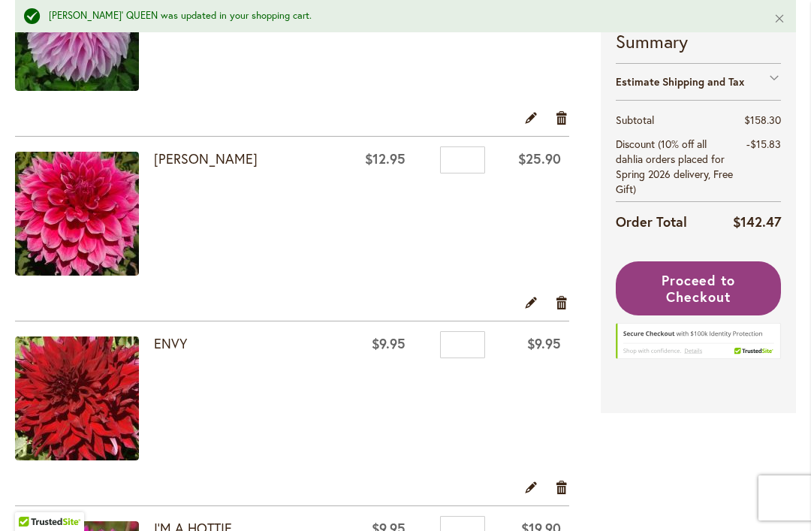
scroll to position [633, 0]
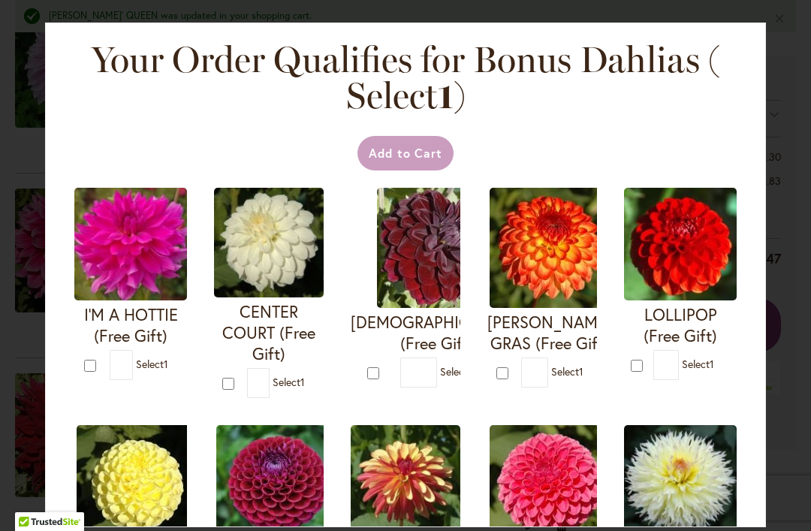
click at [475, 158] on div "Add to Cart" at bounding box center [405, 153] width 667 height 35
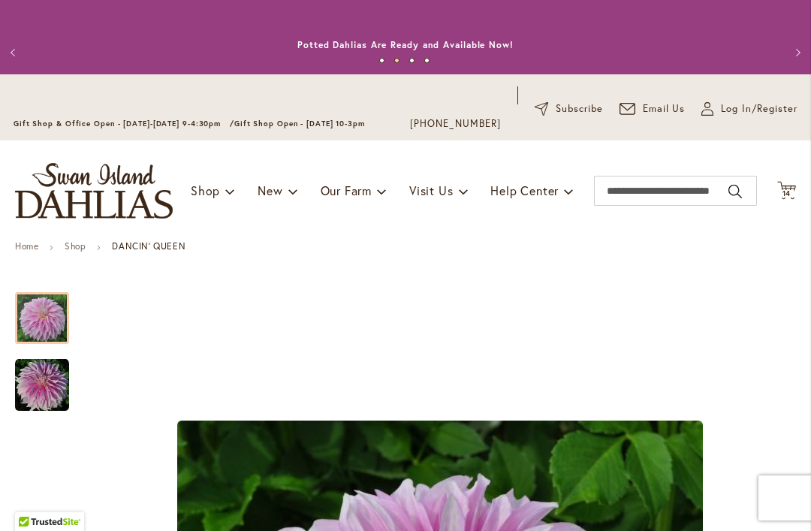
click at [779, 186] on icon "Cart .cls-1 { fill: #231f20; }" at bounding box center [786, 190] width 19 height 19
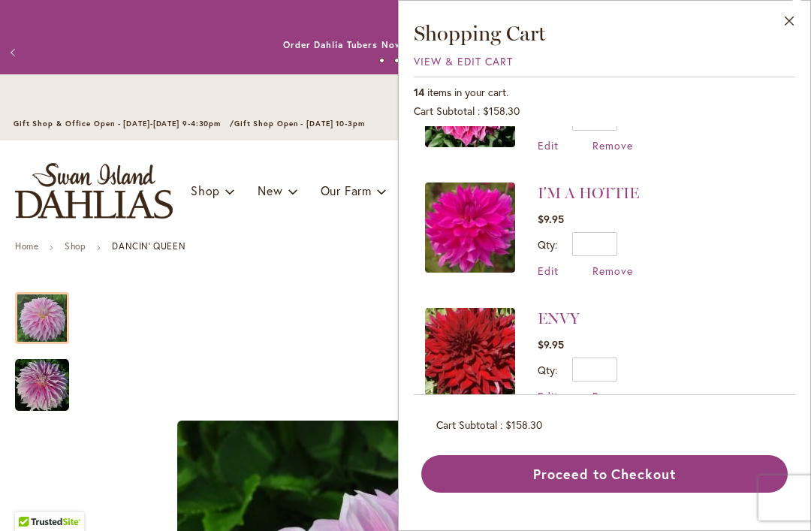
scroll to position [831, 0]
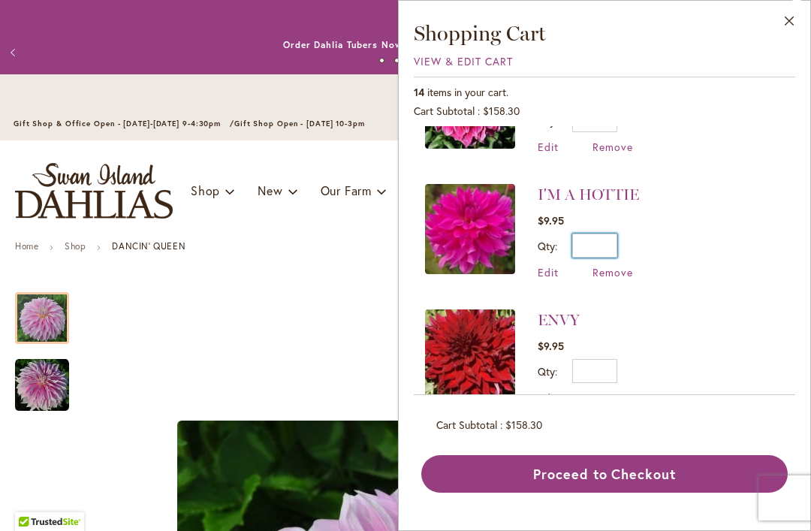
click at [612, 243] on input "*" at bounding box center [594, 245] width 45 height 24
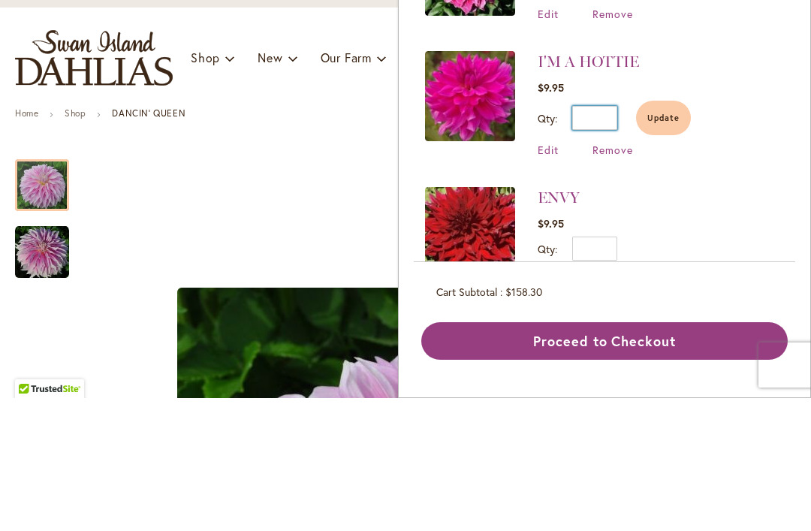
type input "*"
click at [664, 246] on span "Update" at bounding box center [663, 251] width 32 height 11
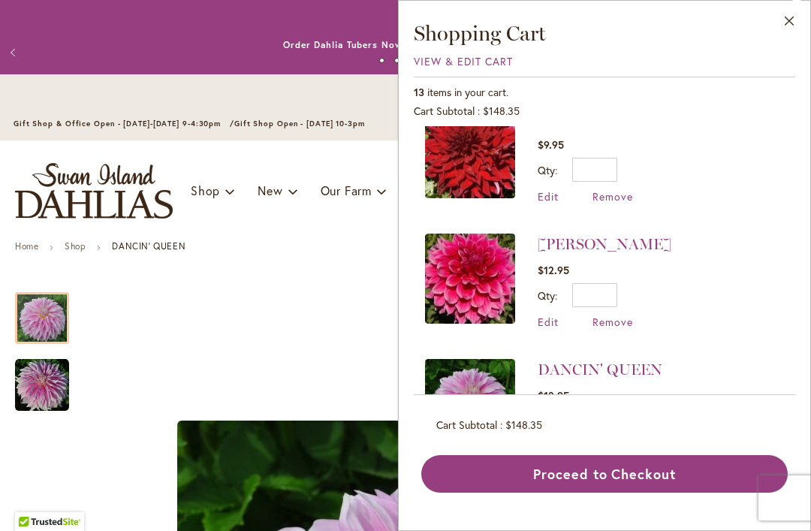
scroll to position [1033, 0]
click at [598, 288] on input "*" at bounding box center [594, 294] width 45 height 24
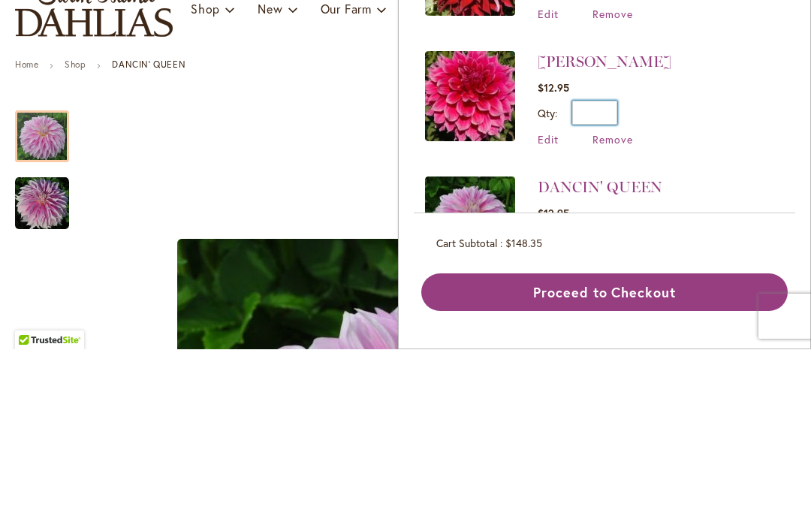
click at [612, 282] on input "*" at bounding box center [594, 294] width 45 height 24
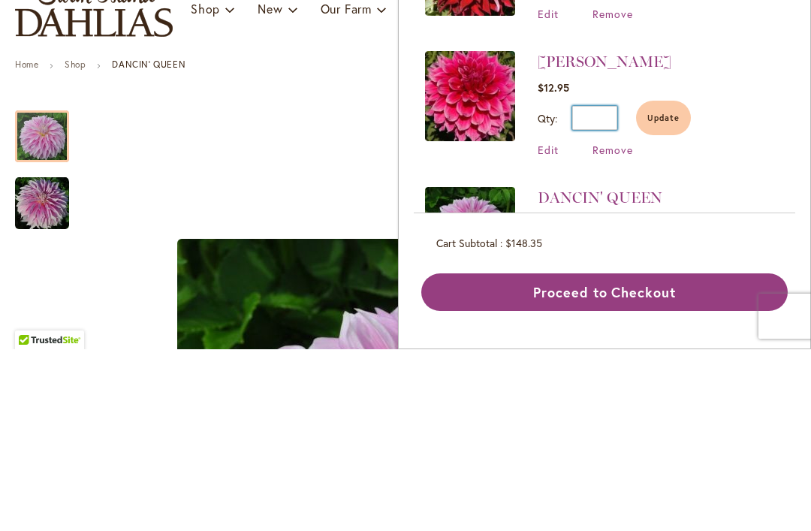
type input "*"
click at [657, 294] on span "Update" at bounding box center [663, 299] width 32 height 11
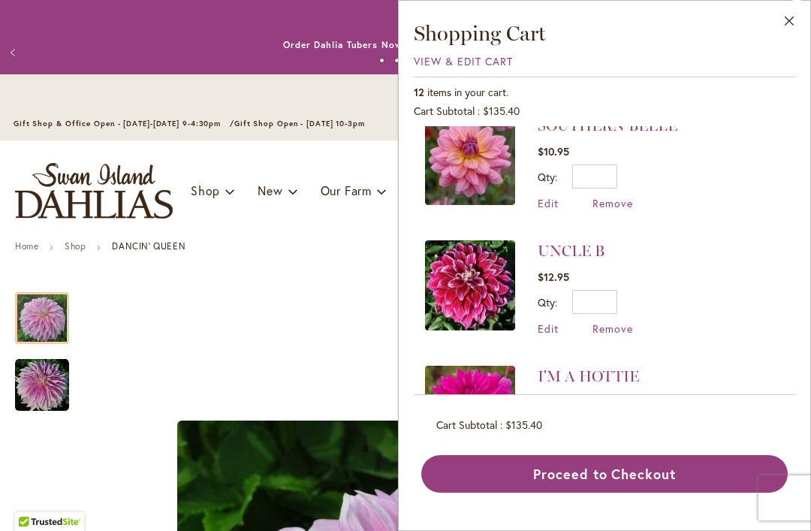
scroll to position [650, 0]
click at [485, 55] on span "View & Edit Cart" at bounding box center [463, 61] width 99 height 14
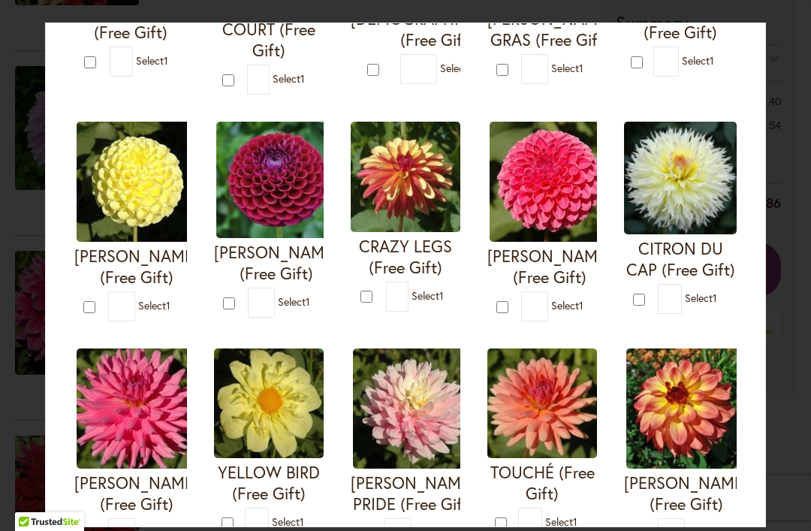
scroll to position [305, 0]
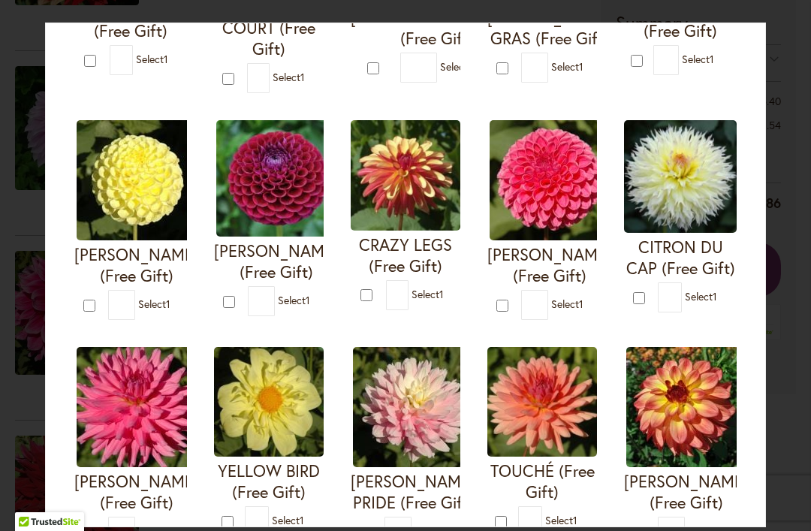
type input "*"
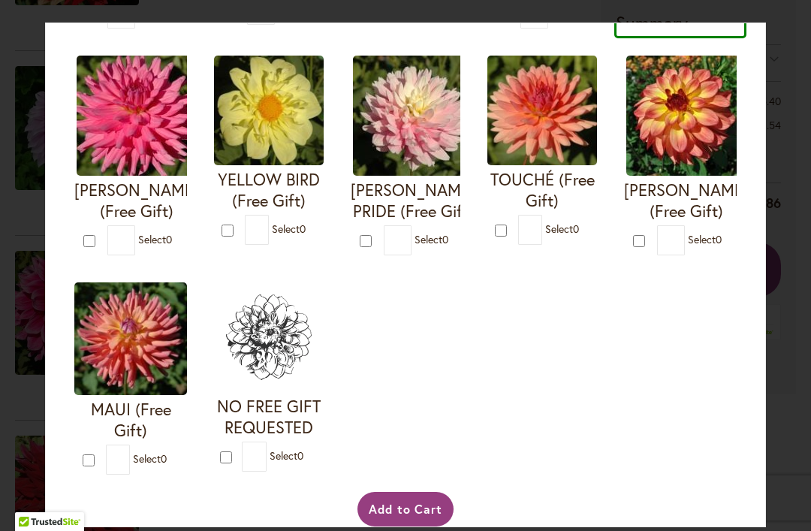
scroll to position [596, 0]
click at [390, 523] on button "Add to Cart" at bounding box center [405, 509] width 97 height 35
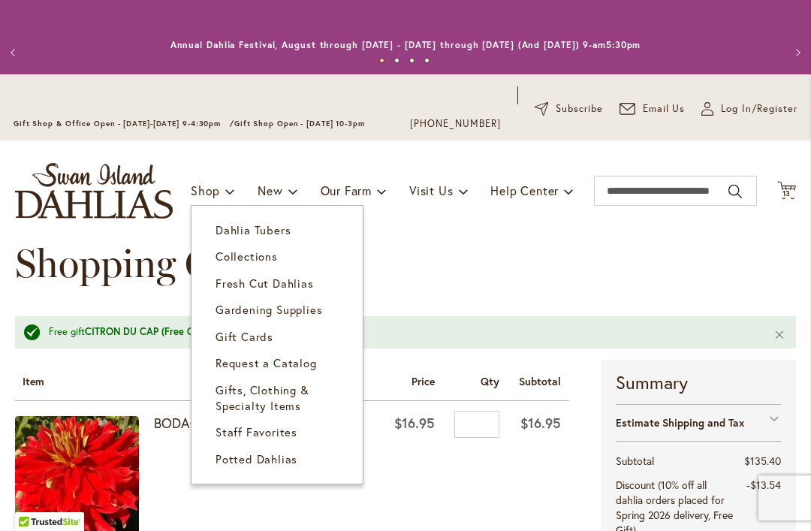
click at [229, 242] on link "Dahlia Tubers" at bounding box center [276, 230] width 171 height 26
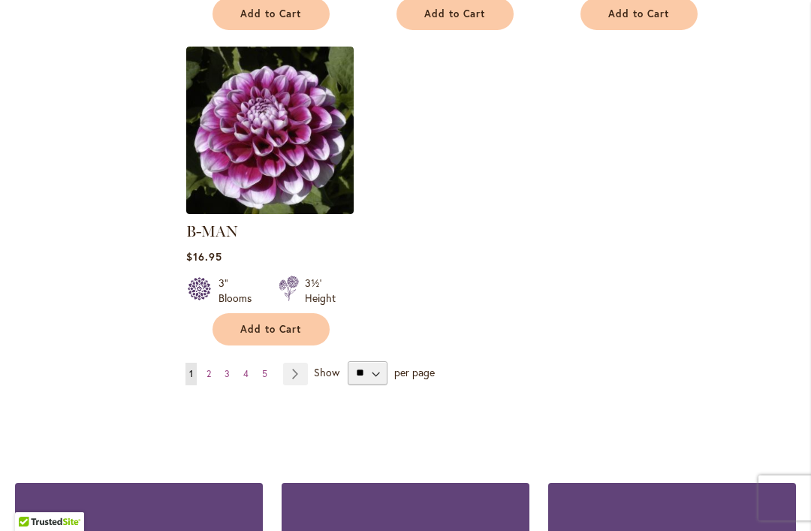
scroll to position [2001, 0]
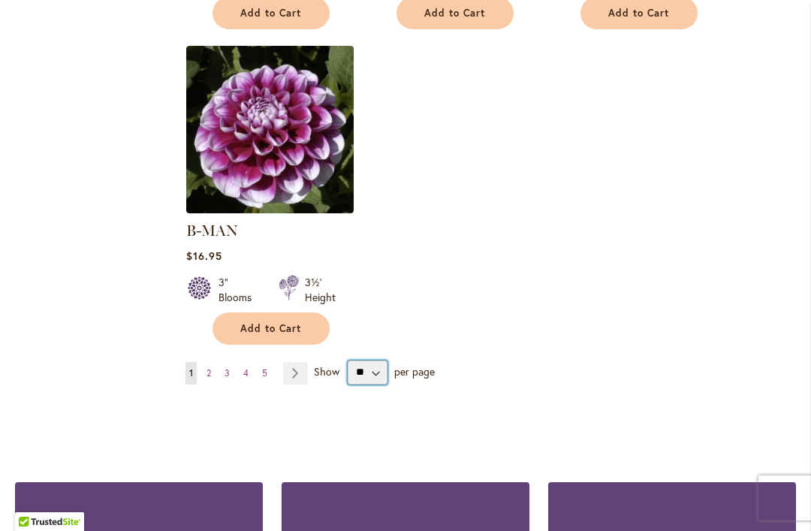
click at [374, 360] on select "** ** ** **" at bounding box center [368, 372] width 40 height 24
select select "**"
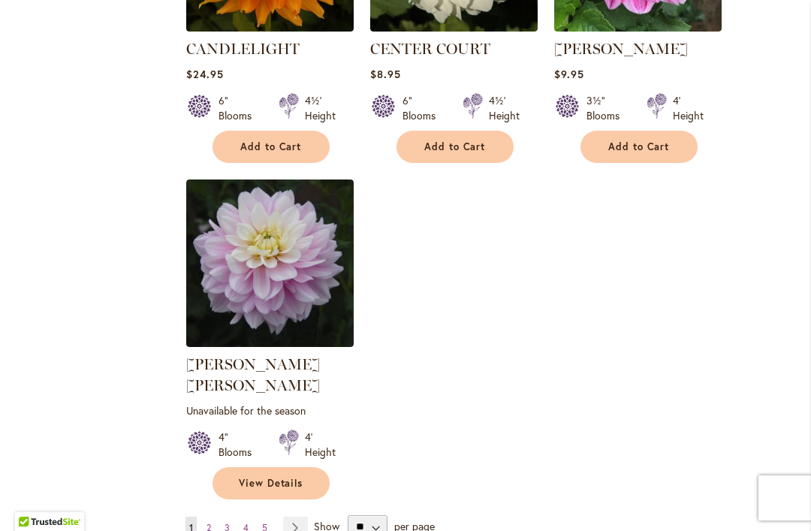
scroll to position [6954, 0]
click at [211, 522] on span "2" at bounding box center [208, 527] width 5 height 11
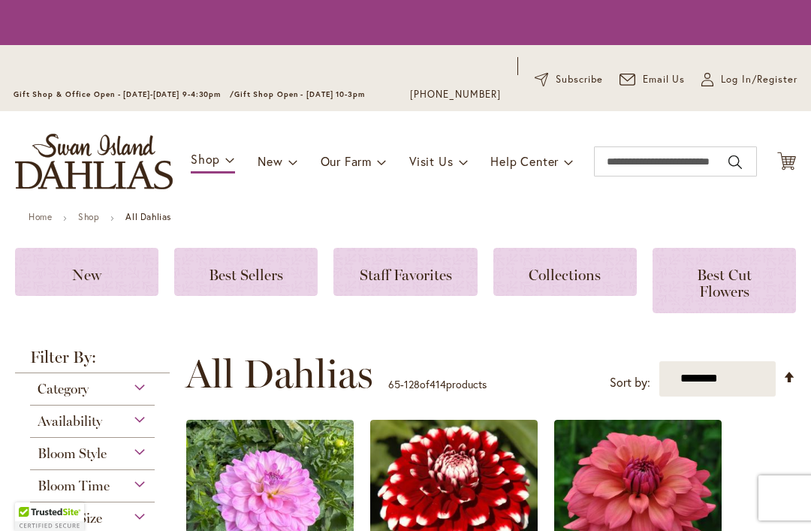
click at [783, 159] on icon at bounding box center [786, 161] width 19 height 18
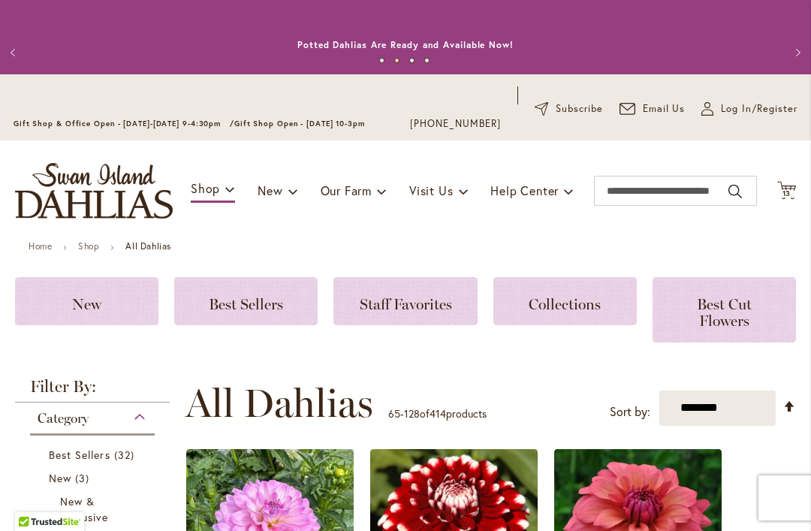
click at [789, 198] on icon "Cart .cls-1 { fill: #231f20; }" at bounding box center [786, 190] width 19 height 19
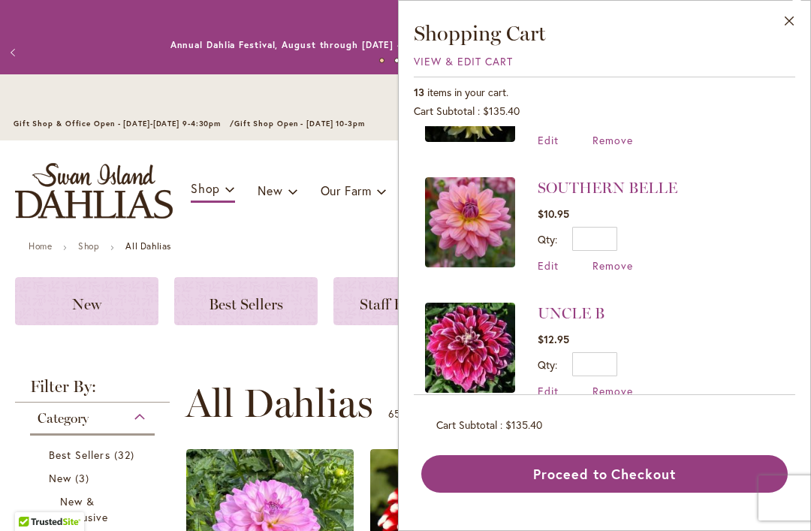
scroll to position [712, 0]
